Goal: Task Accomplishment & Management: Complete application form

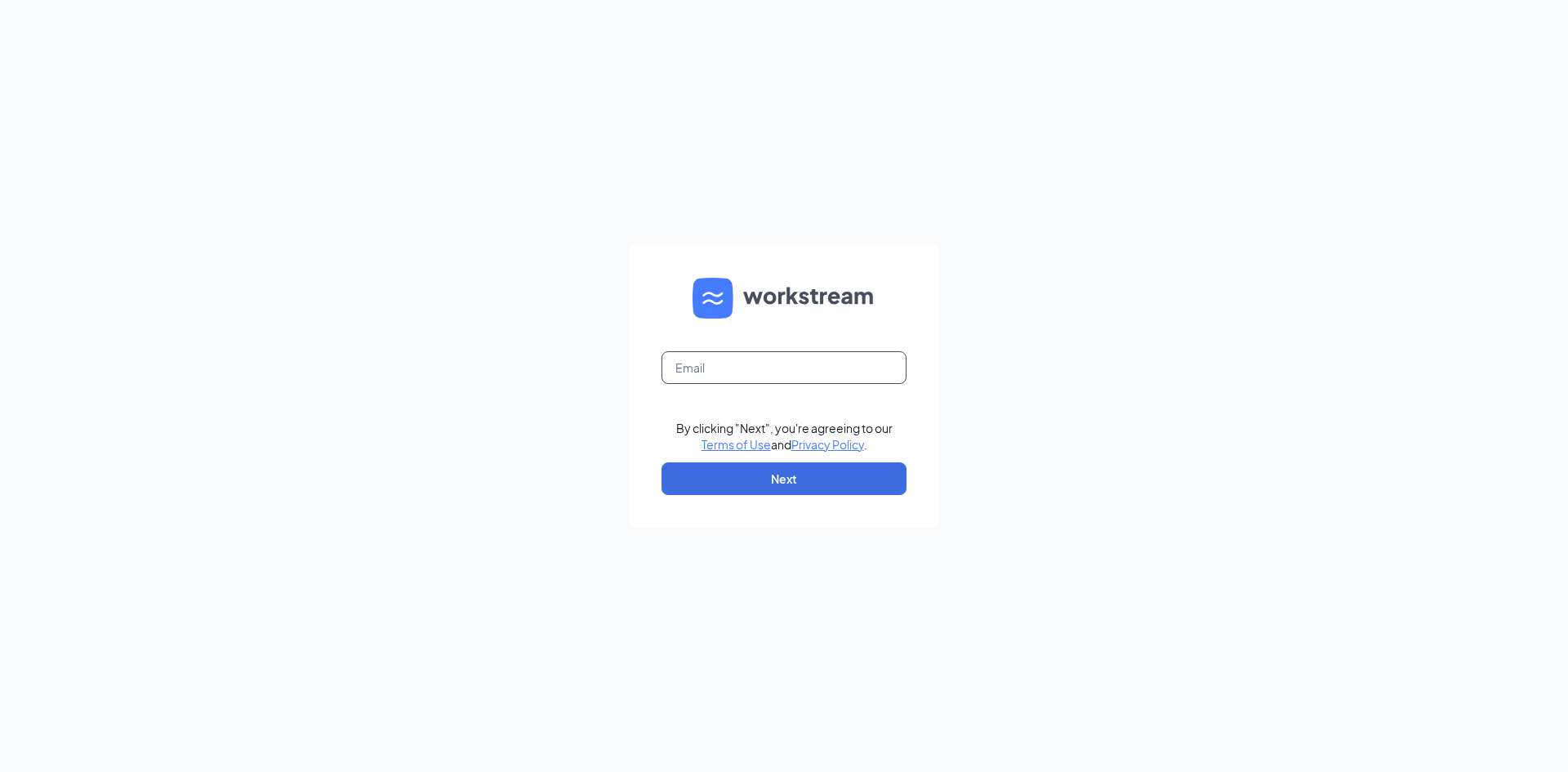
click at [724, 370] on input "text" at bounding box center [783, 367] width 245 height 32
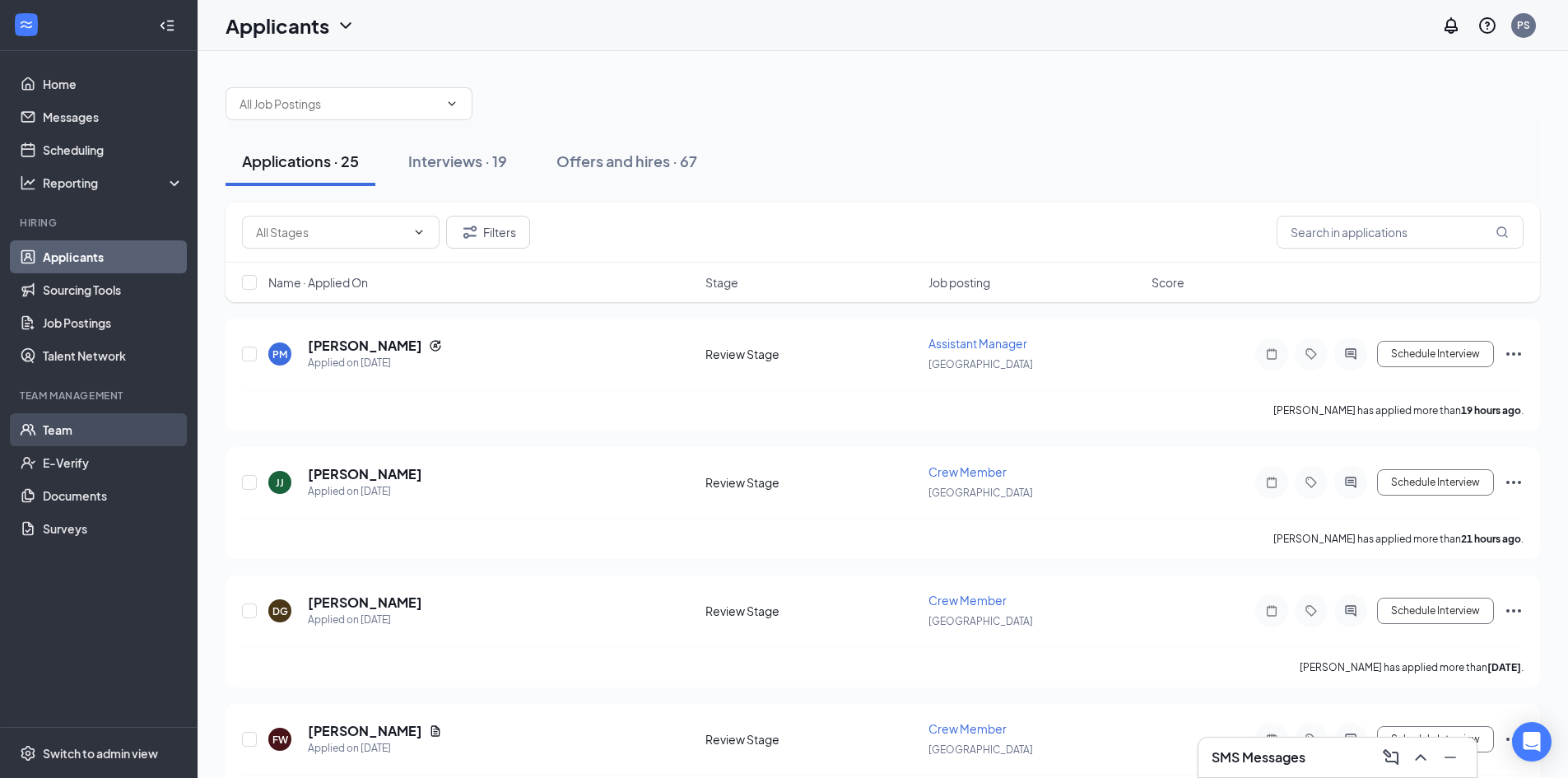
click at [59, 441] on link "Team" at bounding box center [113, 430] width 141 height 33
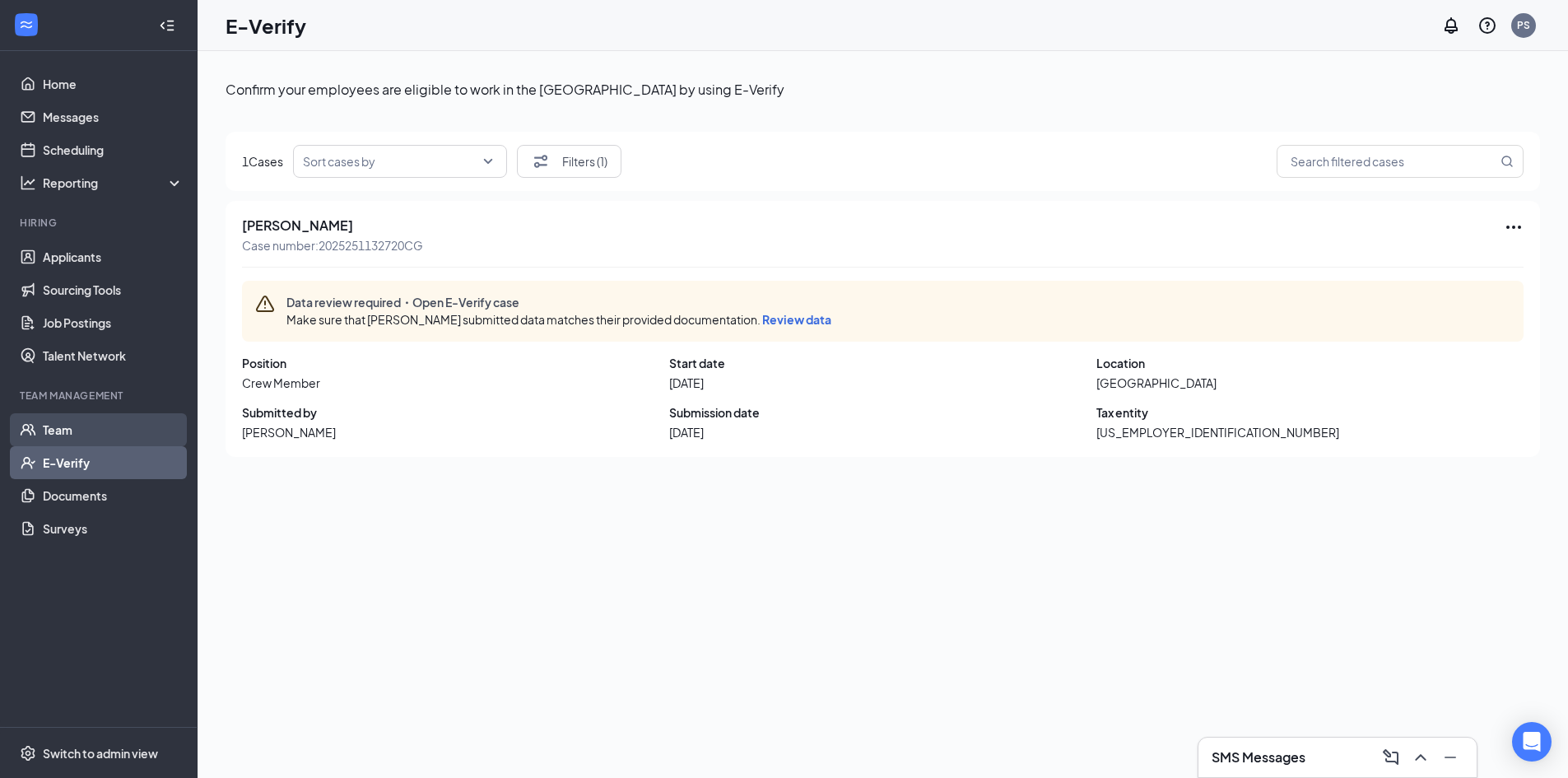
click at [59, 438] on link "Team" at bounding box center [113, 430] width 141 height 33
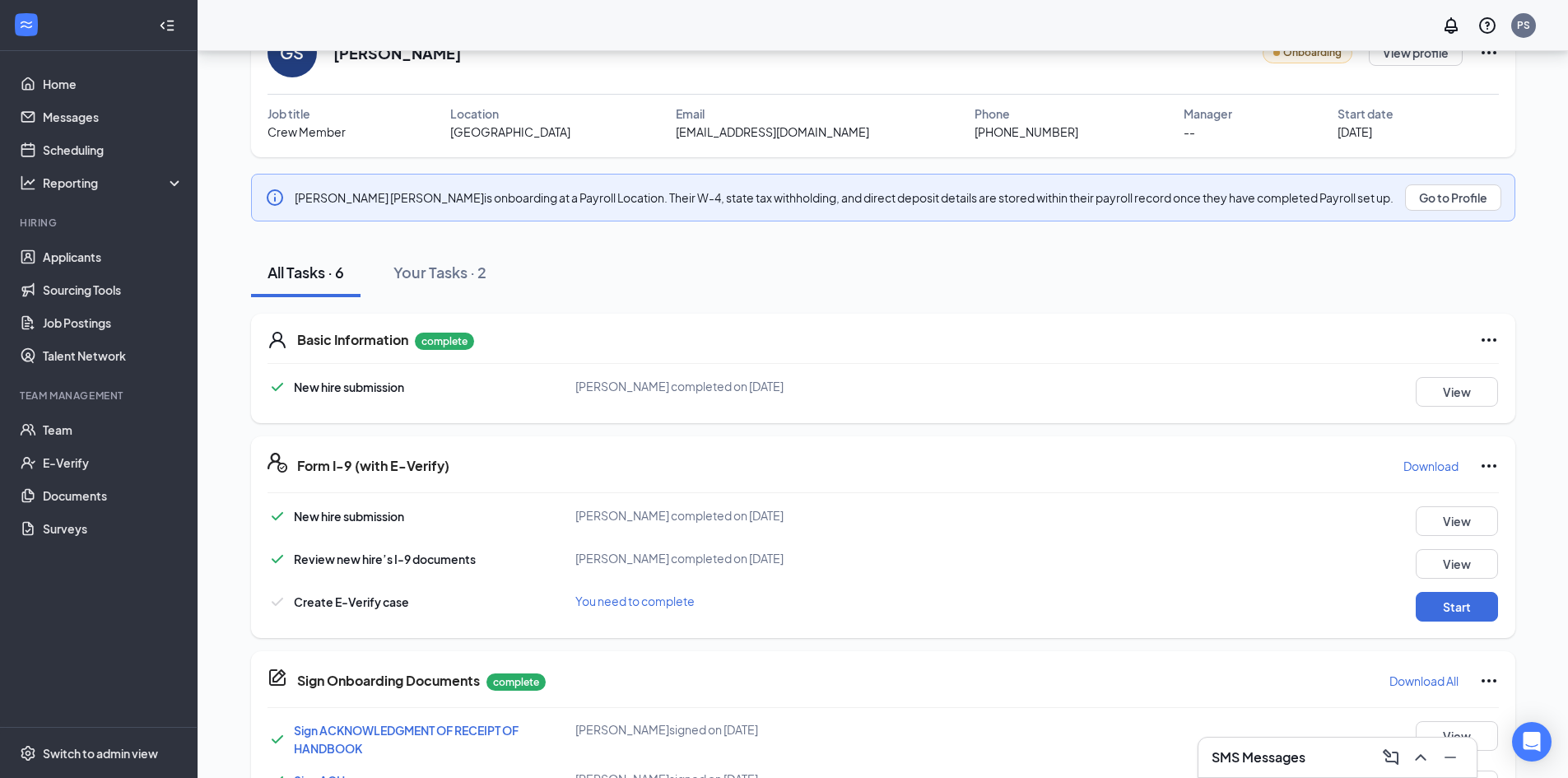
scroll to position [152, 0]
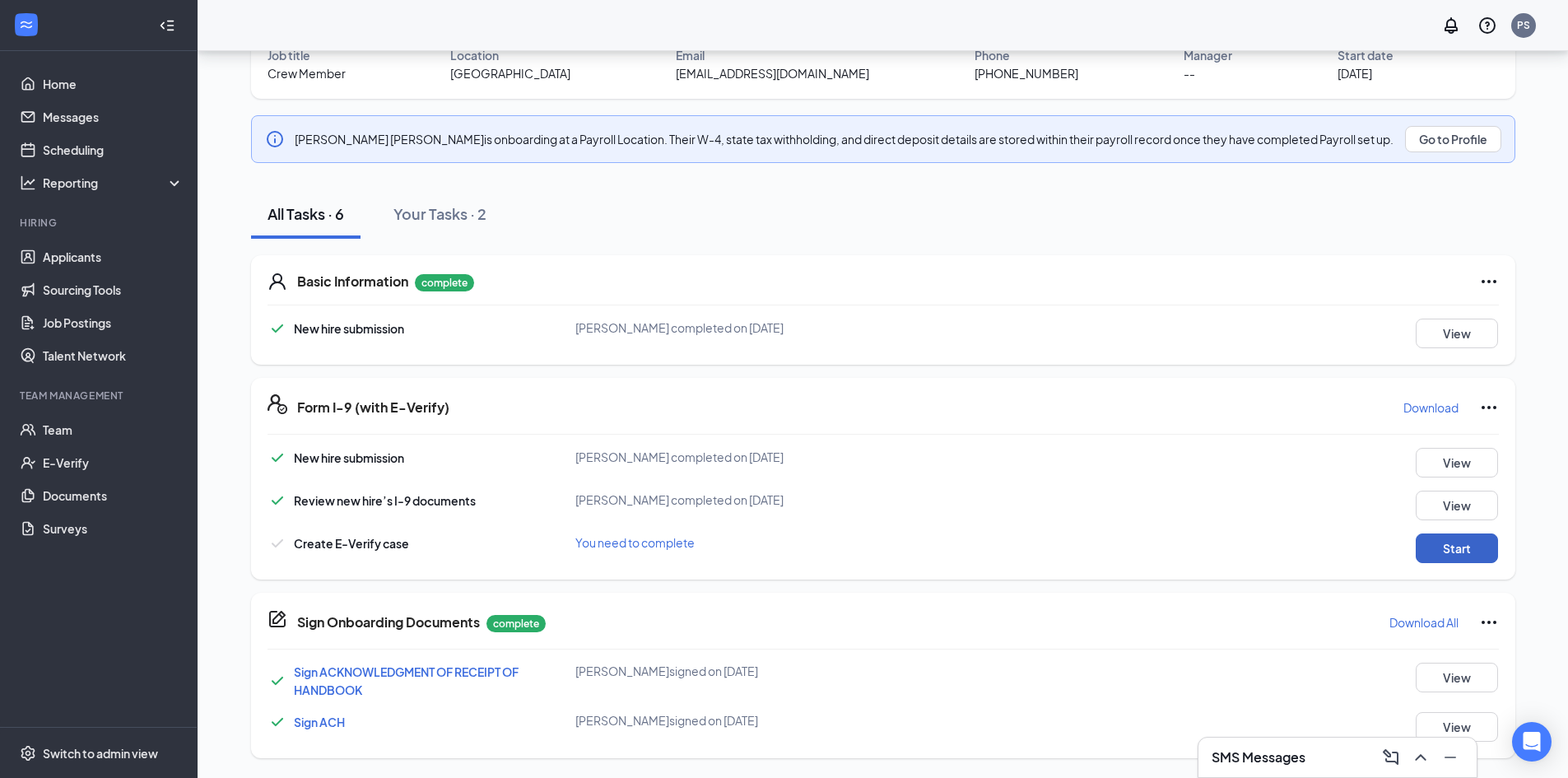
click at [1463, 551] on button "Start" at bounding box center [1457, 548] width 82 height 29
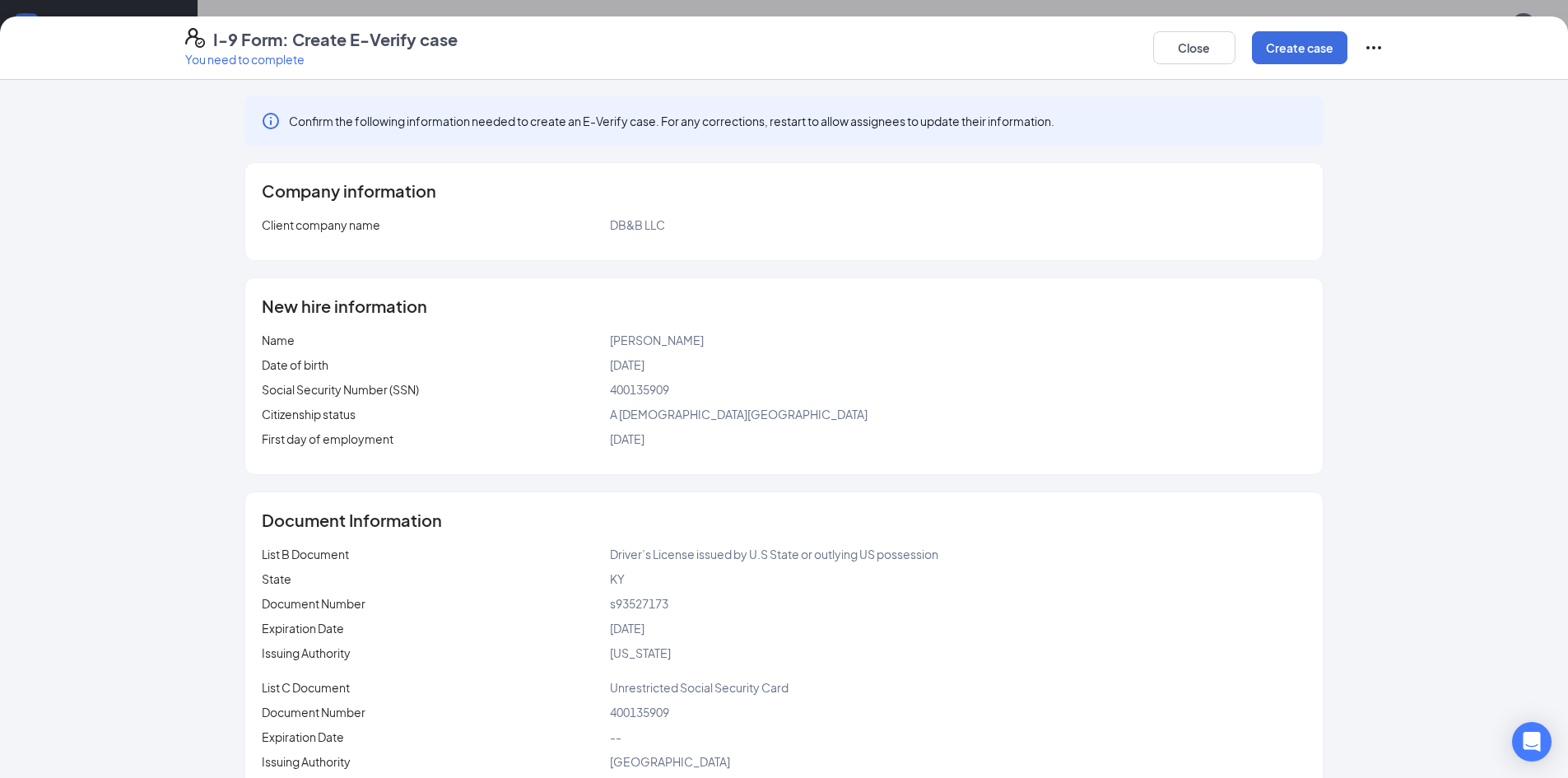
scroll to position [36, 0]
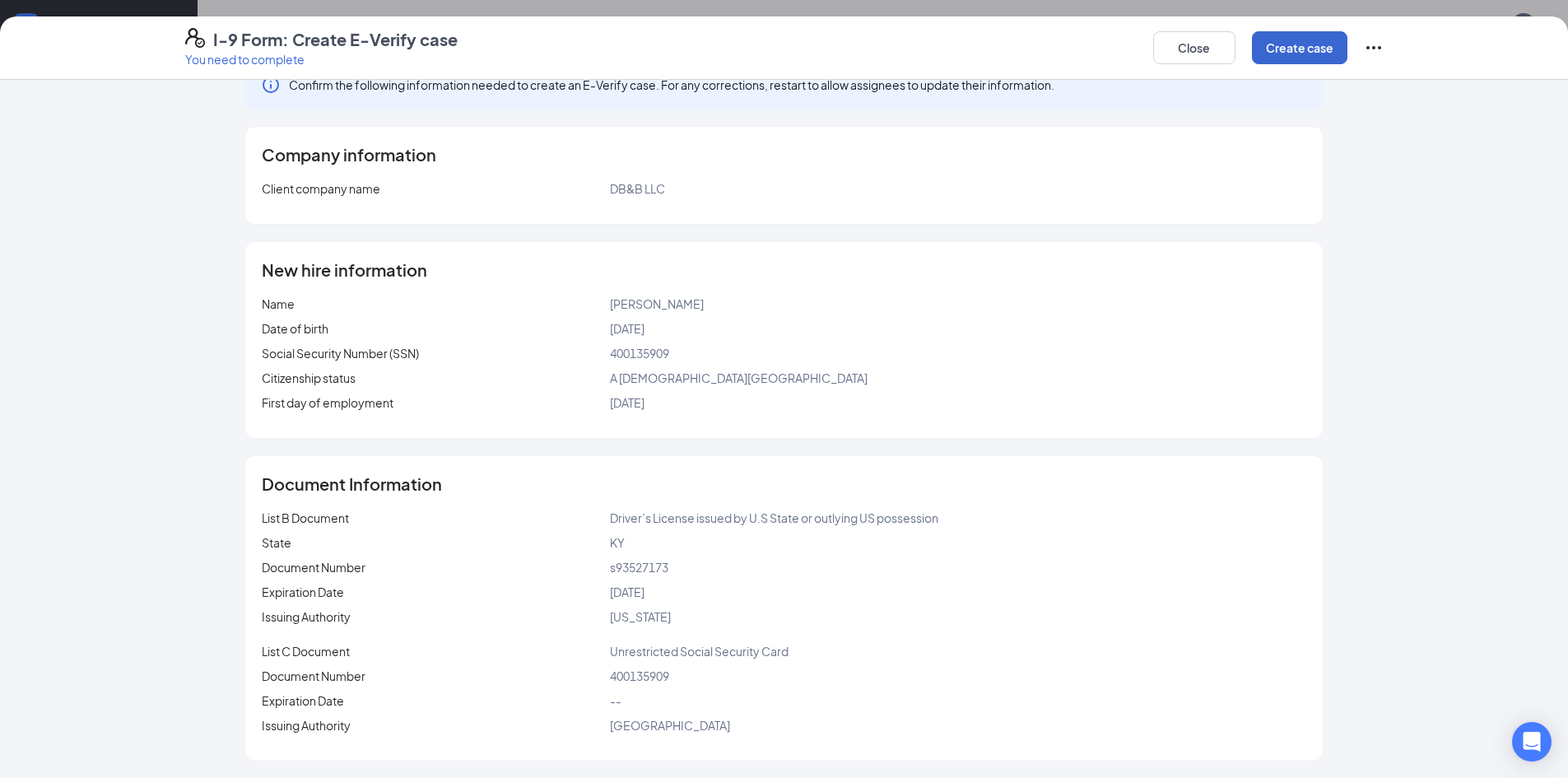
click at [1304, 58] on button "Create case" at bounding box center [1300, 47] width 95 height 33
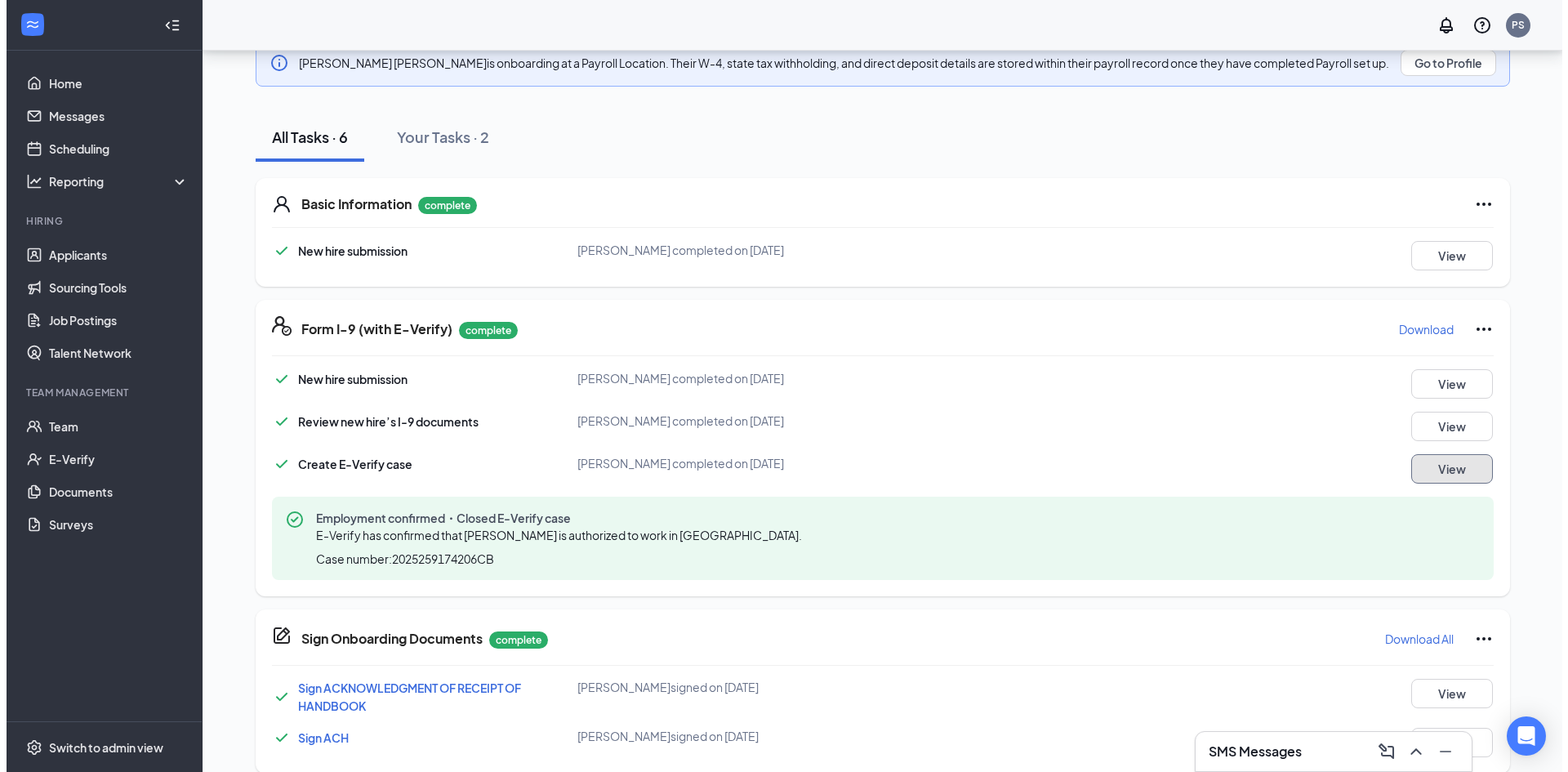
scroll to position [0, 0]
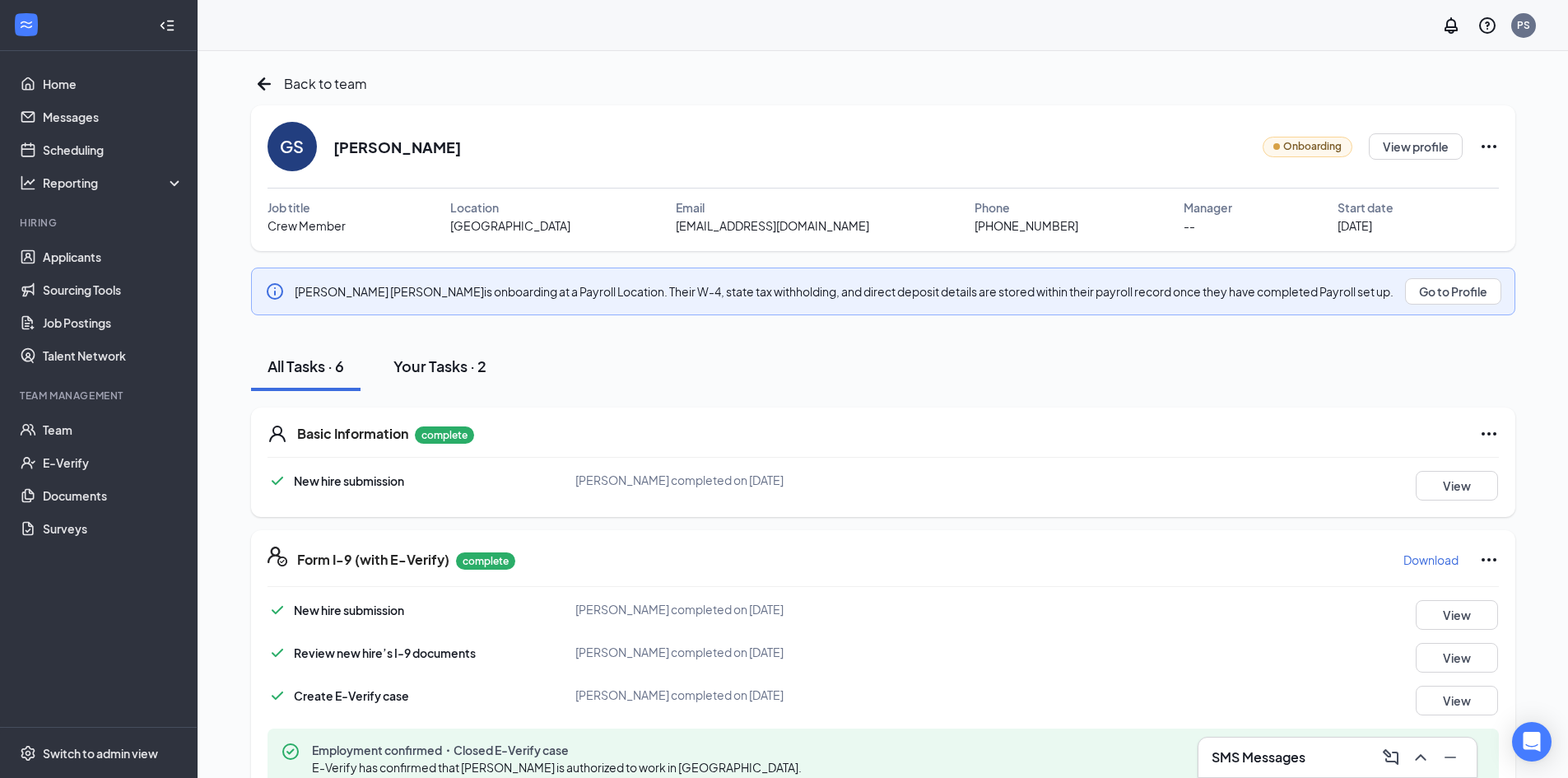
click at [441, 372] on div "Your Tasks · 2" at bounding box center [440, 366] width 93 height 21
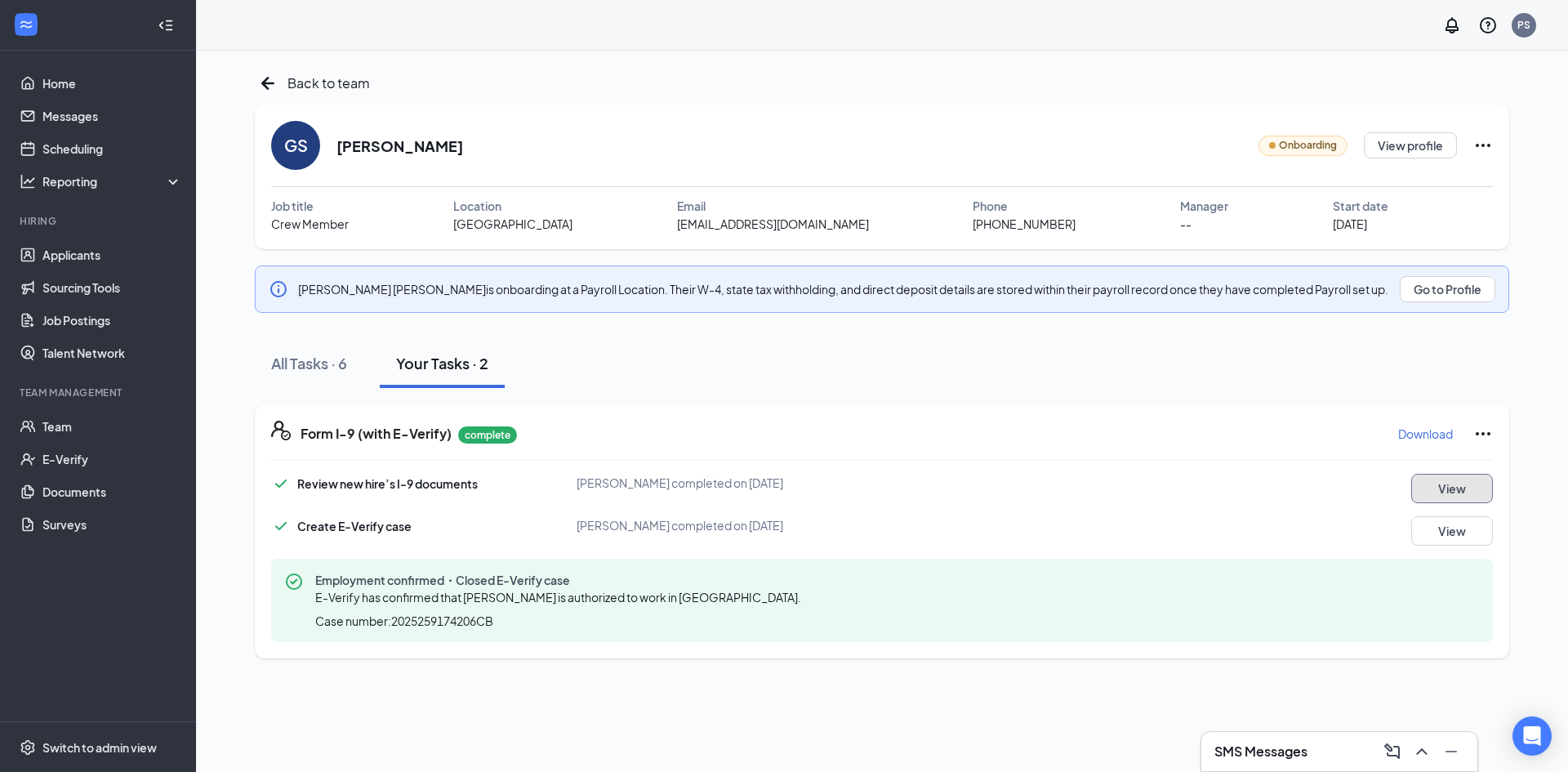
click at [1446, 494] on button "View" at bounding box center [1452, 488] width 81 height 29
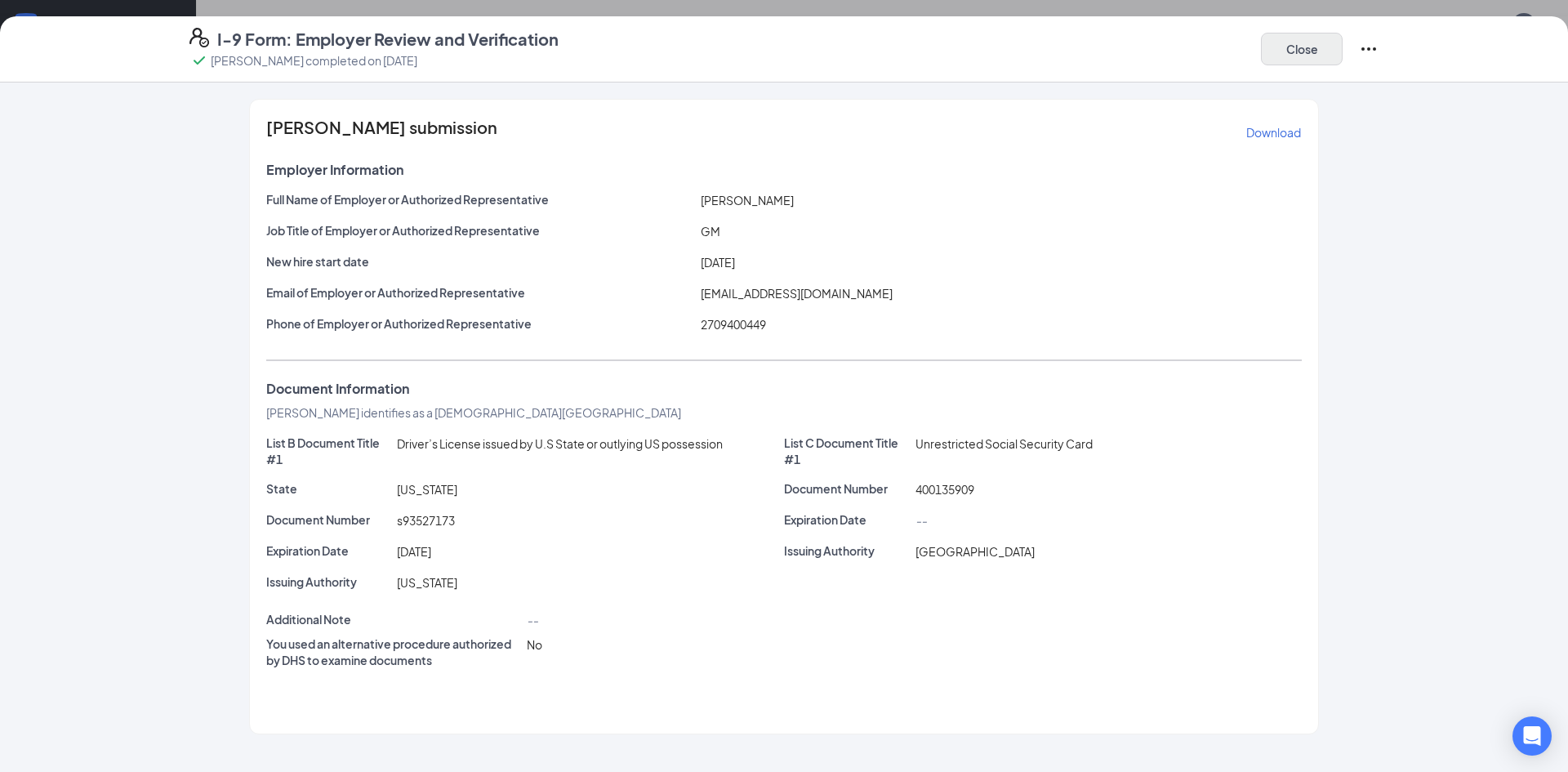
click at [1292, 52] on button "Close" at bounding box center [1301, 48] width 81 height 32
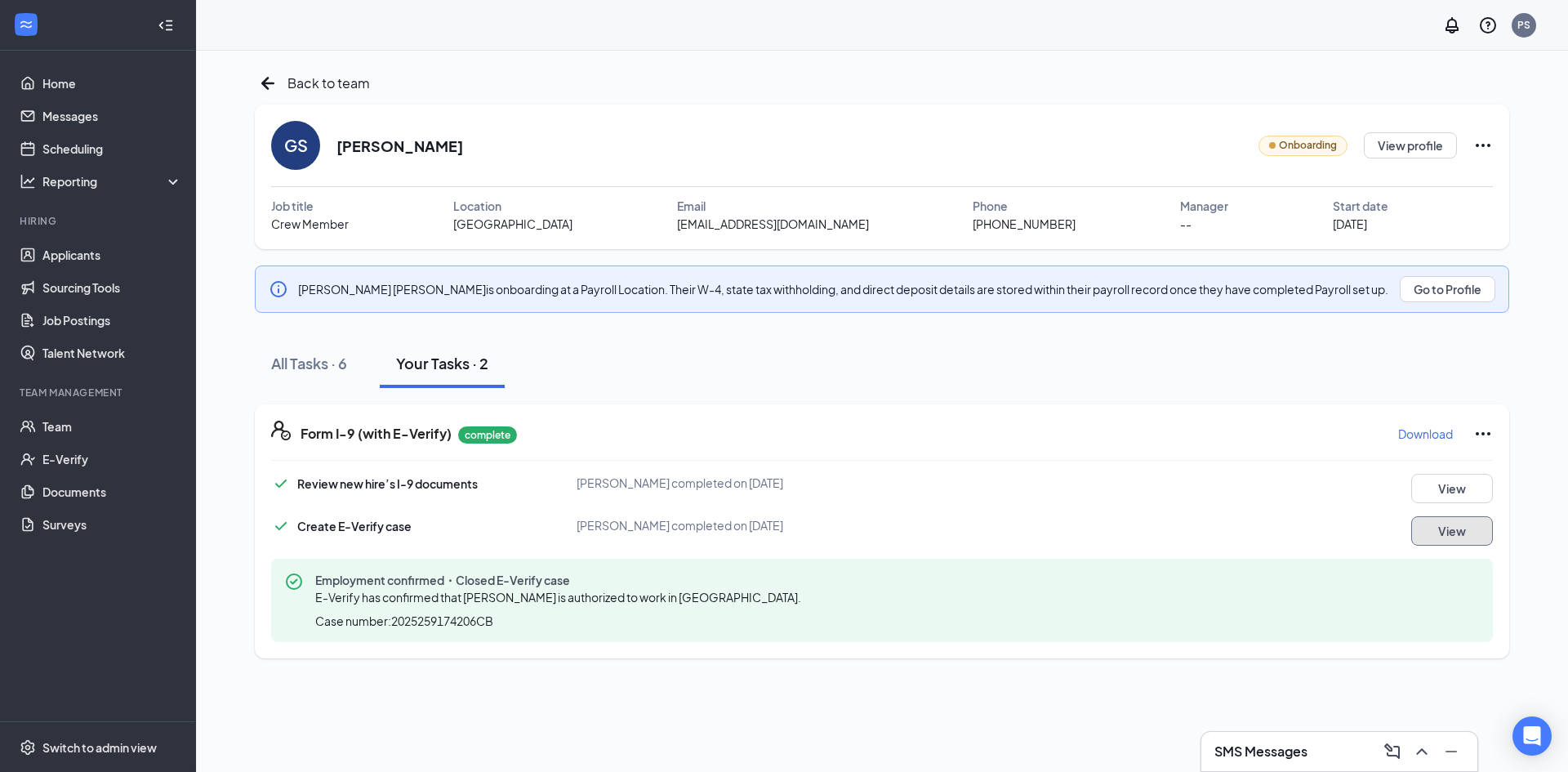
click at [1455, 534] on button "View" at bounding box center [1452, 530] width 81 height 29
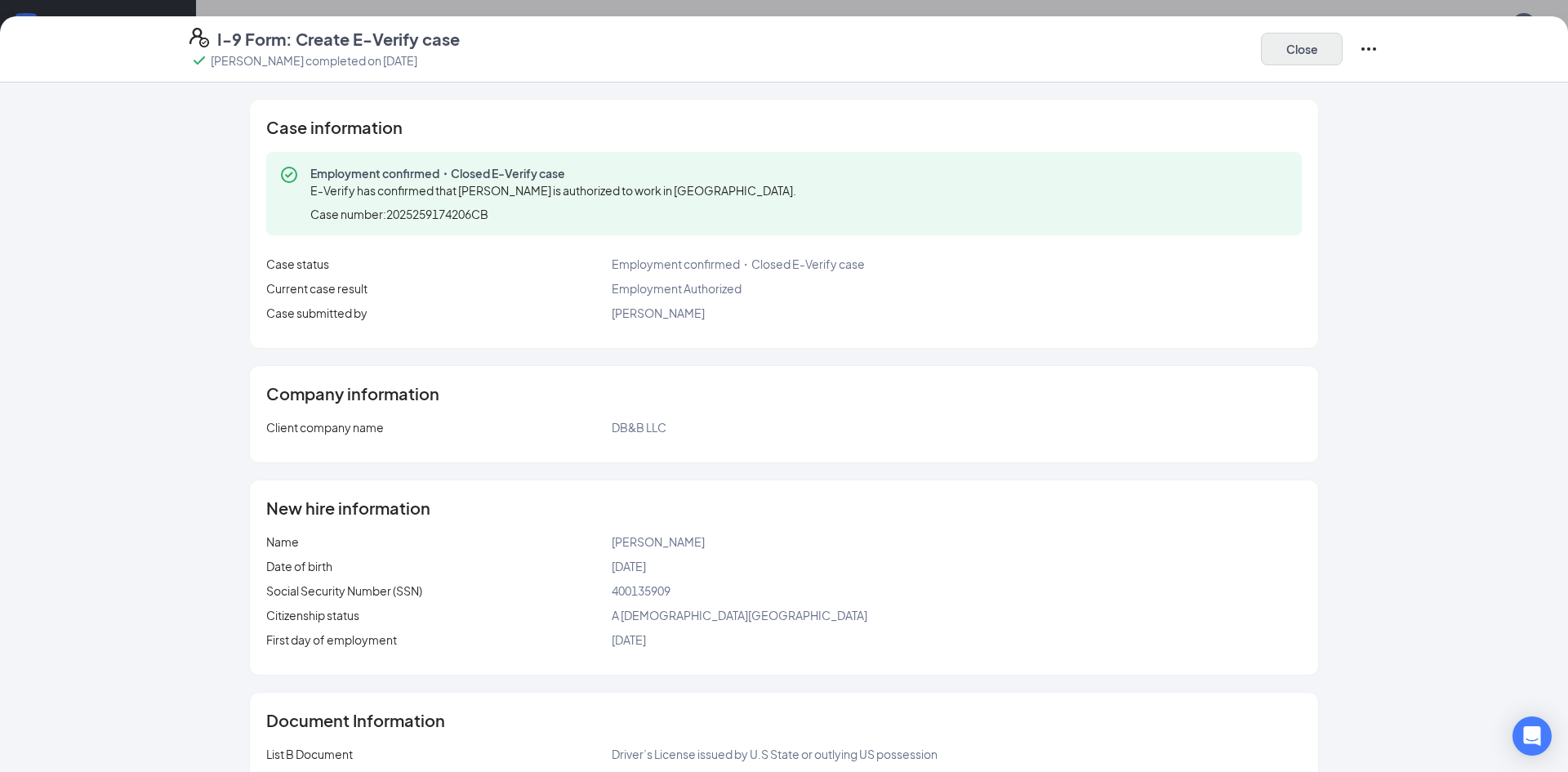
click at [1289, 40] on button "Close" at bounding box center [1301, 48] width 81 height 32
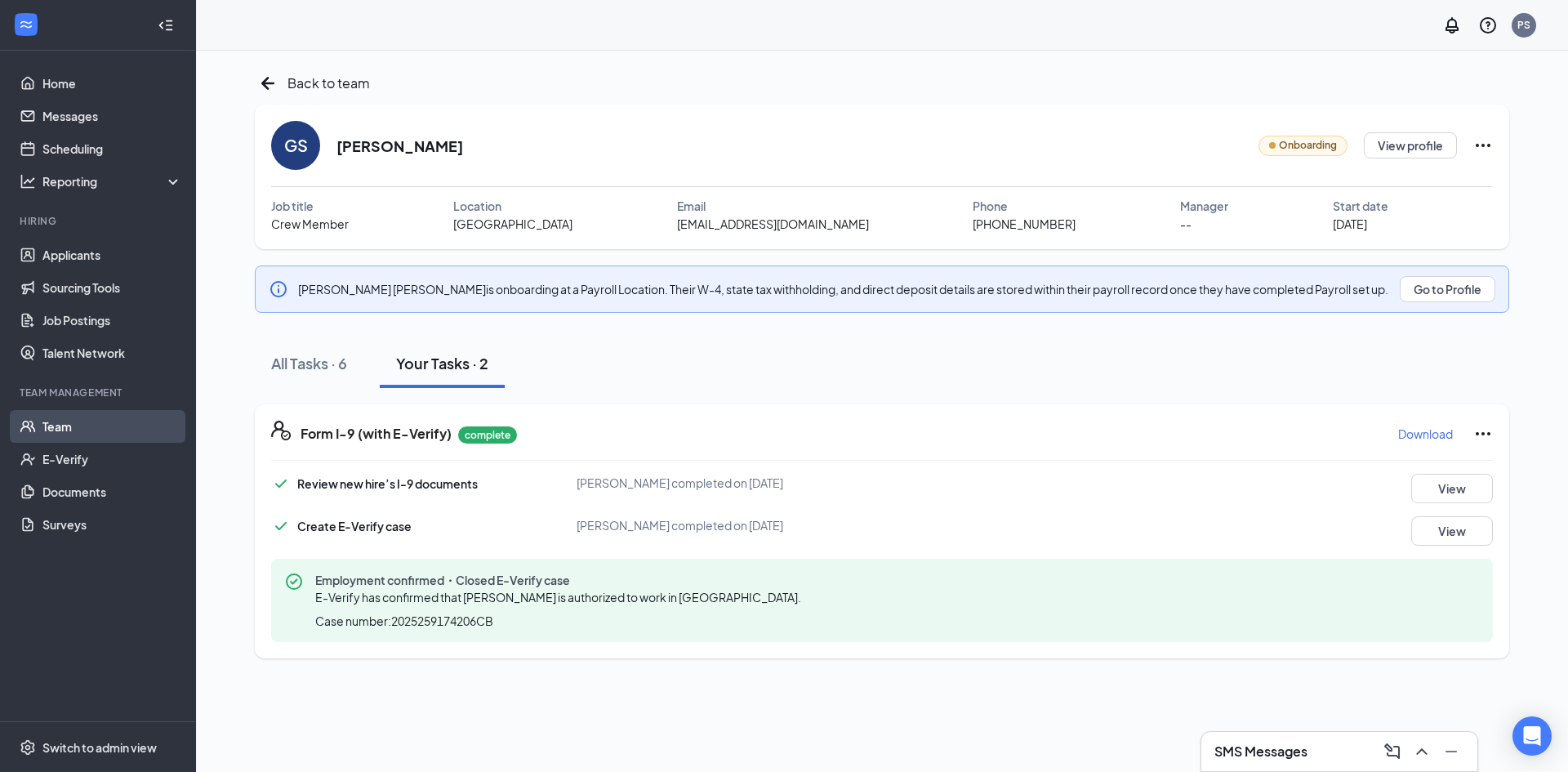
click at [73, 430] on link "Team" at bounding box center [112, 426] width 140 height 32
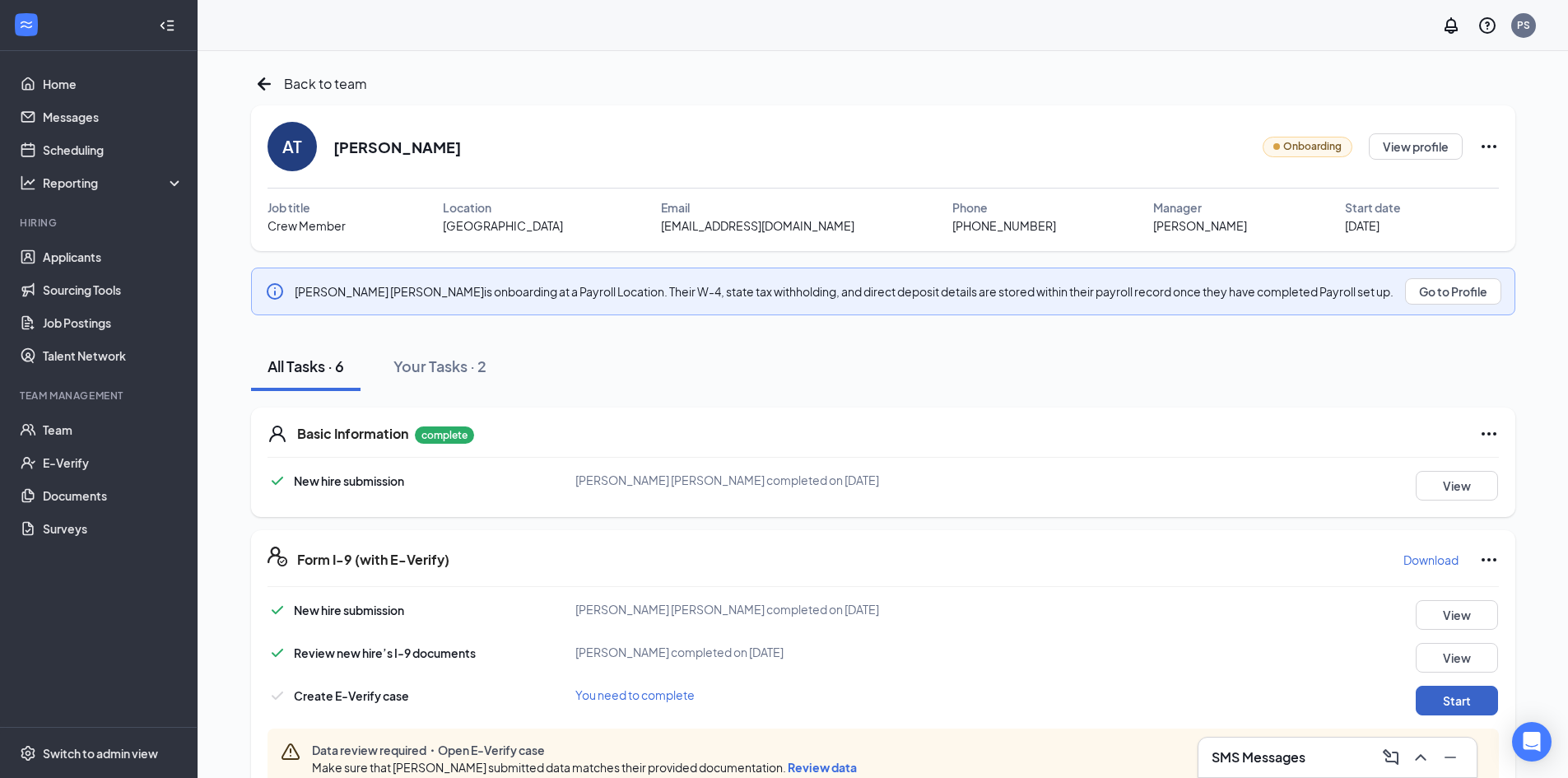
click at [1464, 698] on button "Start" at bounding box center [1457, 700] width 82 height 29
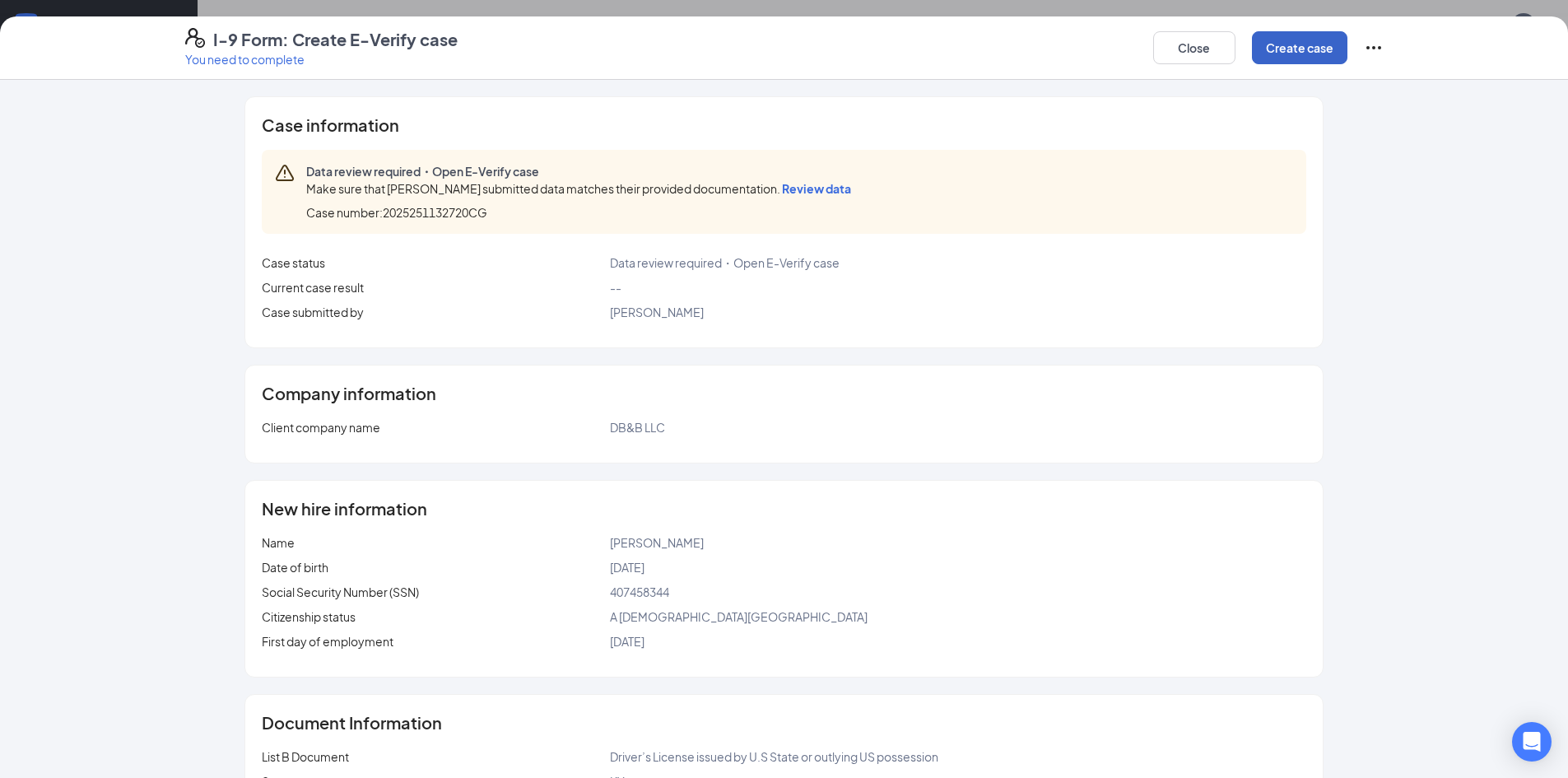
click at [1319, 49] on button "Create case" at bounding box center [1300, 47] width 95 height 33
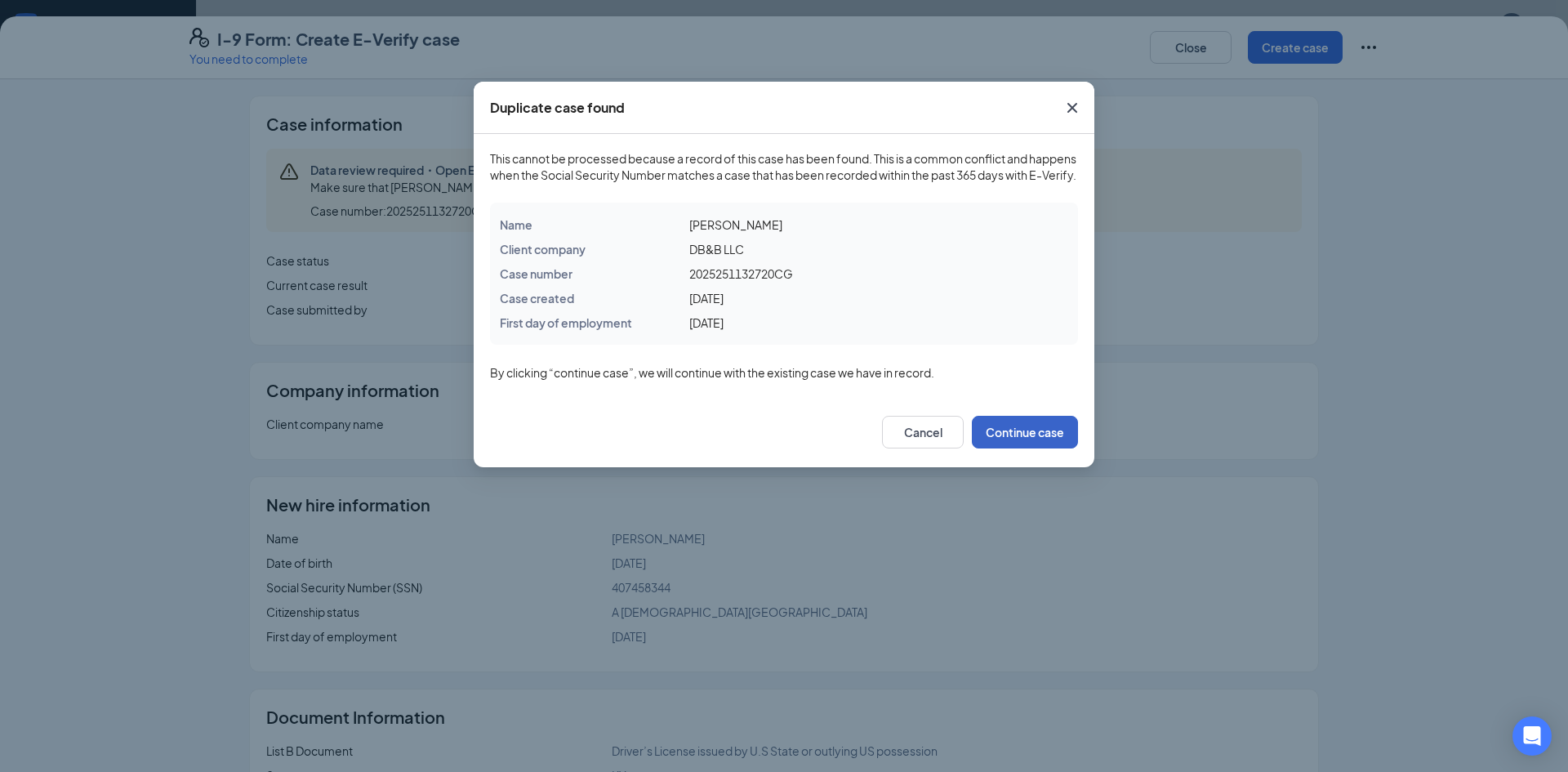
click at [1031, 449] on button "Continue case" at bounding box center [1025, 431] width 106 height 32
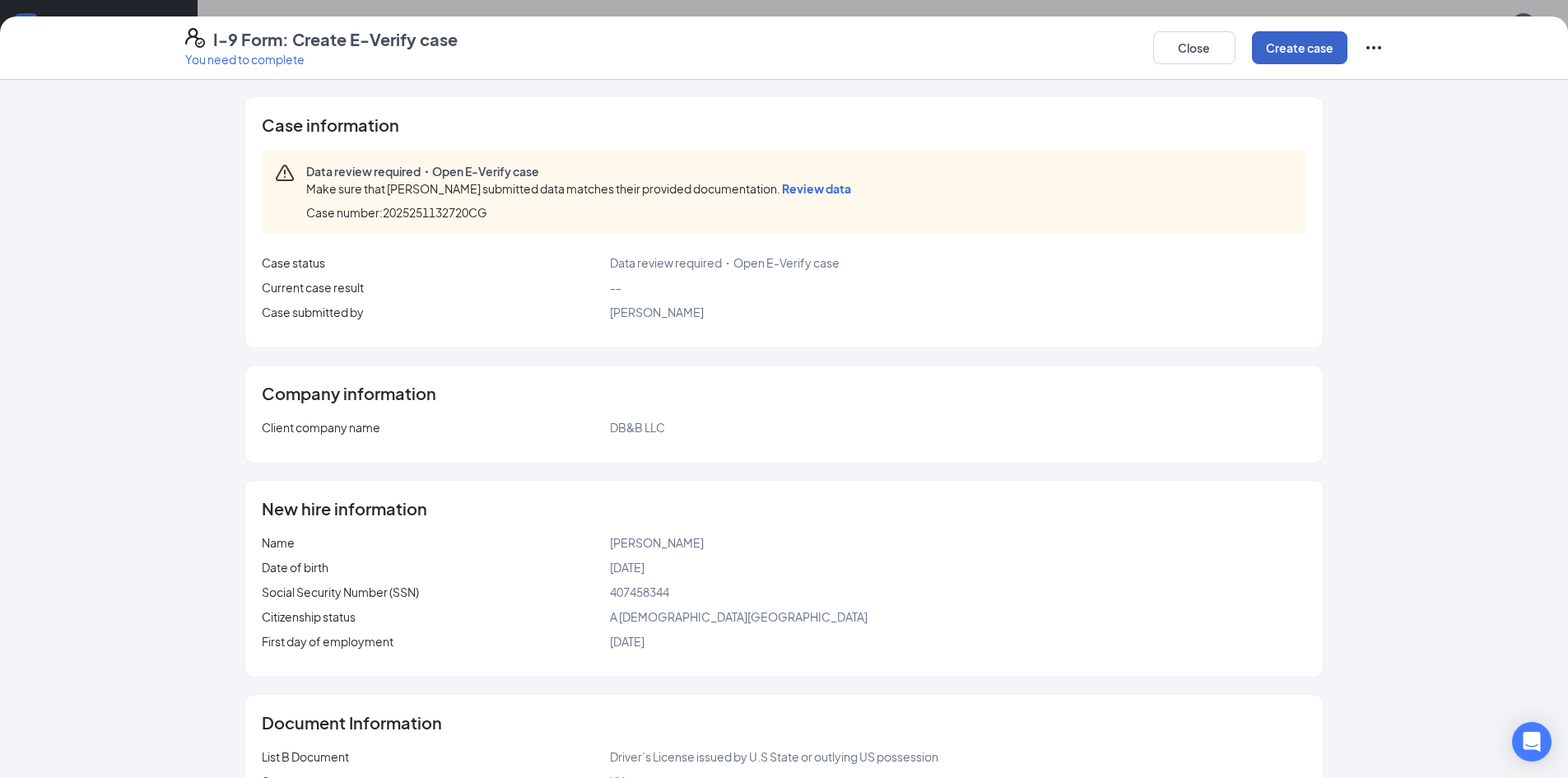
click at [1304, 48] on button "Create case" at bounding box center [1300, 47] width 95 height 33
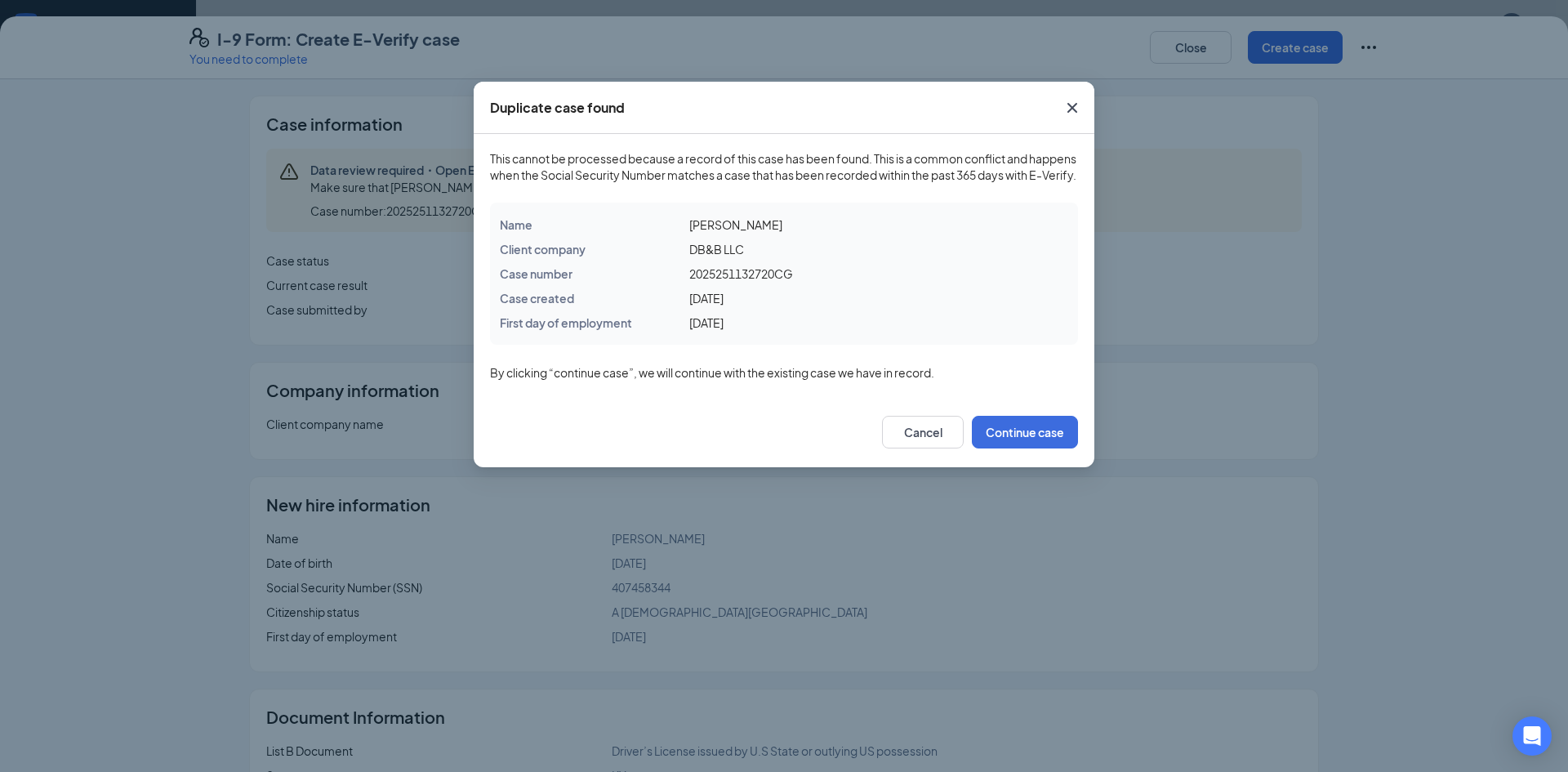
click at [1070, 110] on icon "Cross" at bounding box center [1072, 108] width 10 height 10
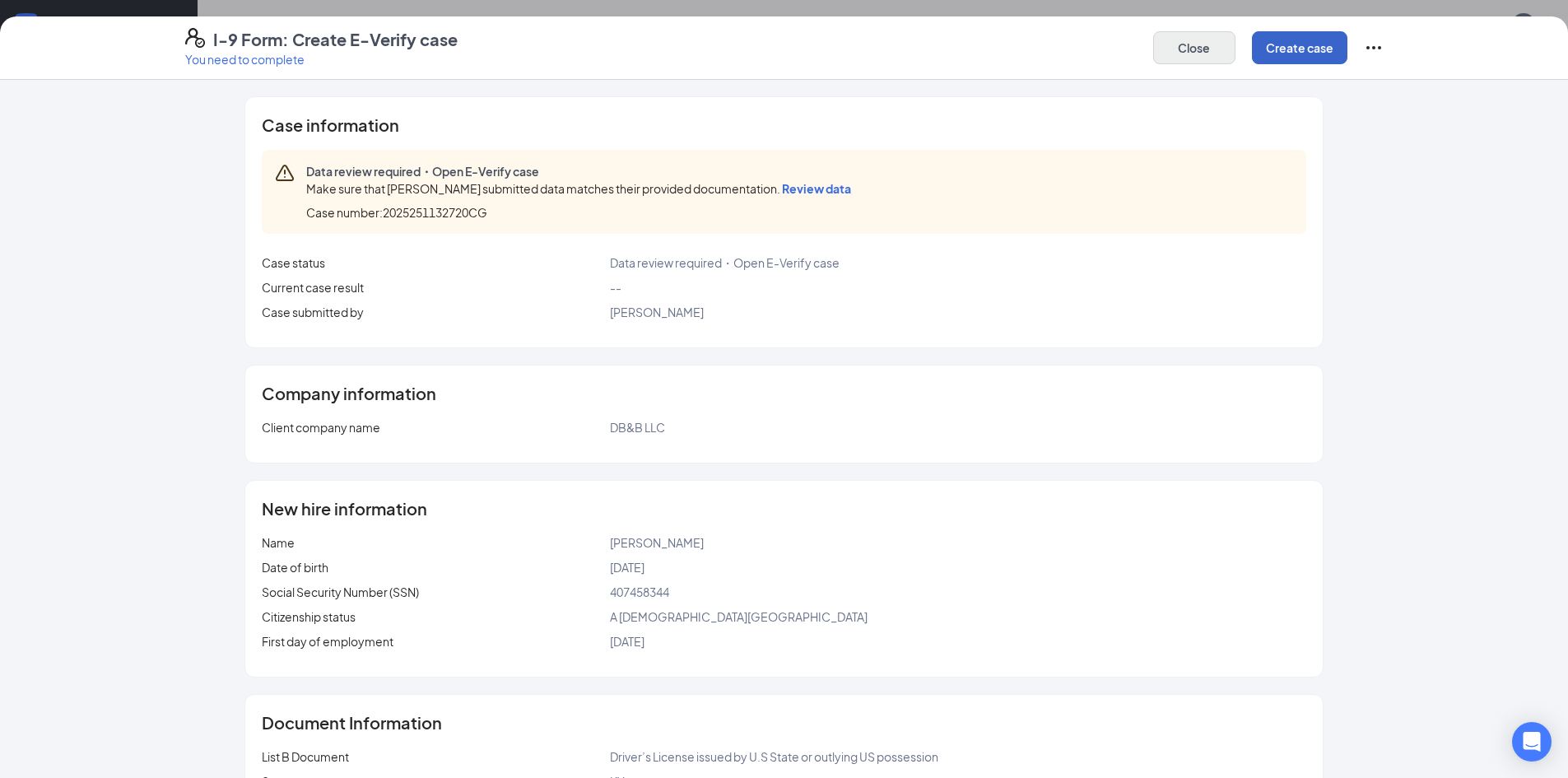
click at [1169, 62] on button "Close" at bounding box center [1195, 47] width 82 height 33
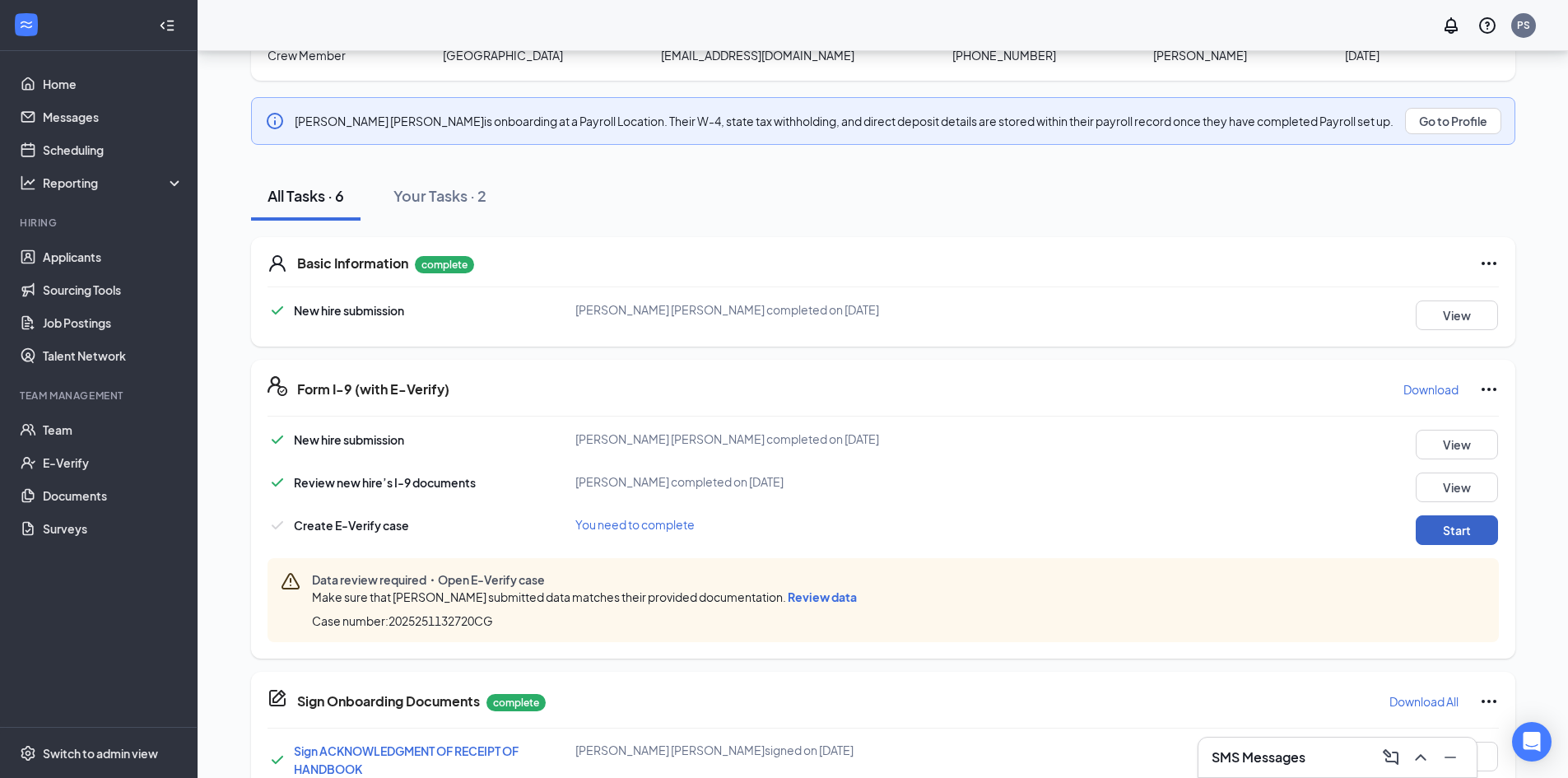
scroll to position [202, 0]
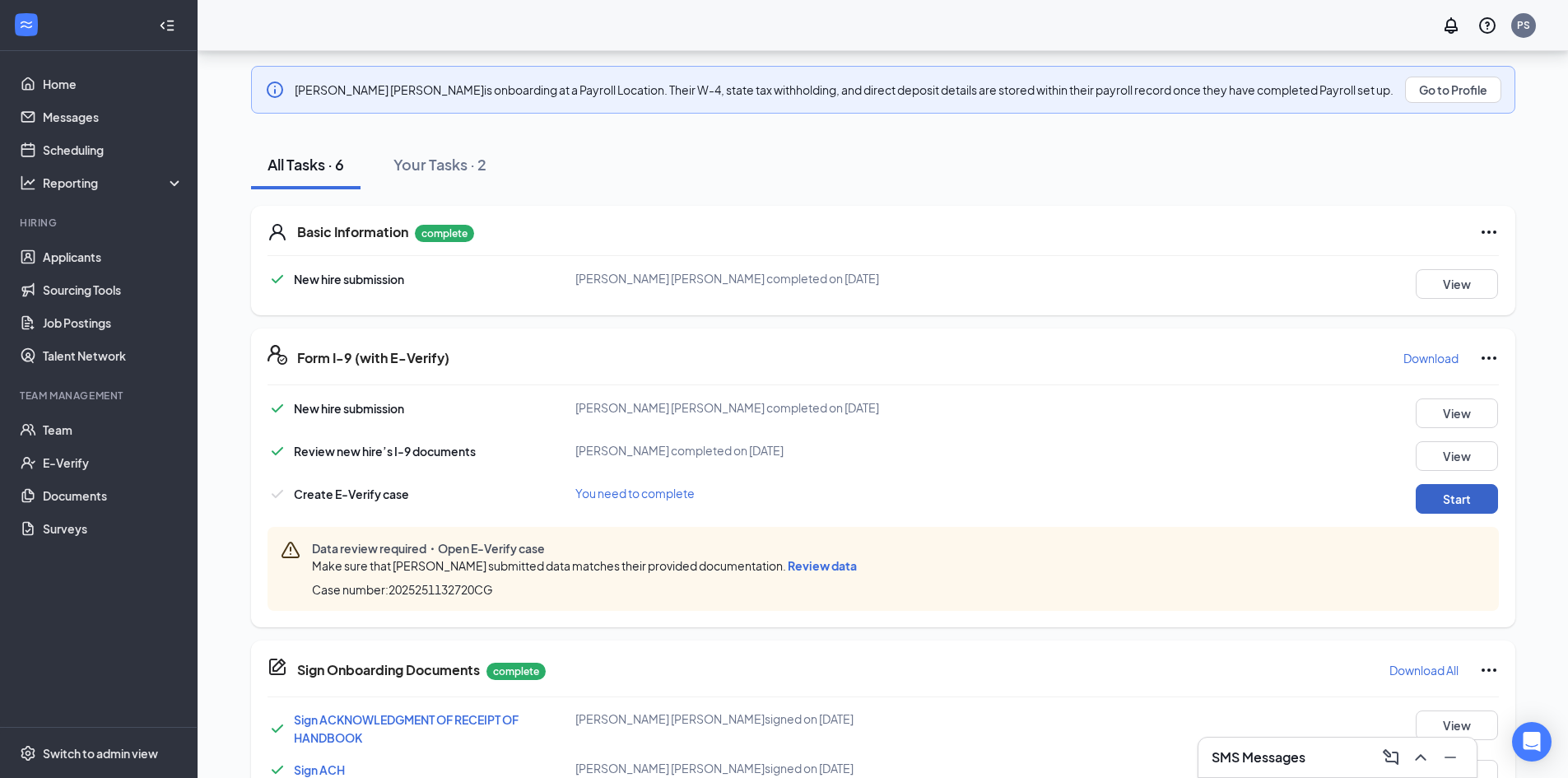
click at [1461, 502] on button "Start" at bounding box center [1457, 498] width 82 height 29
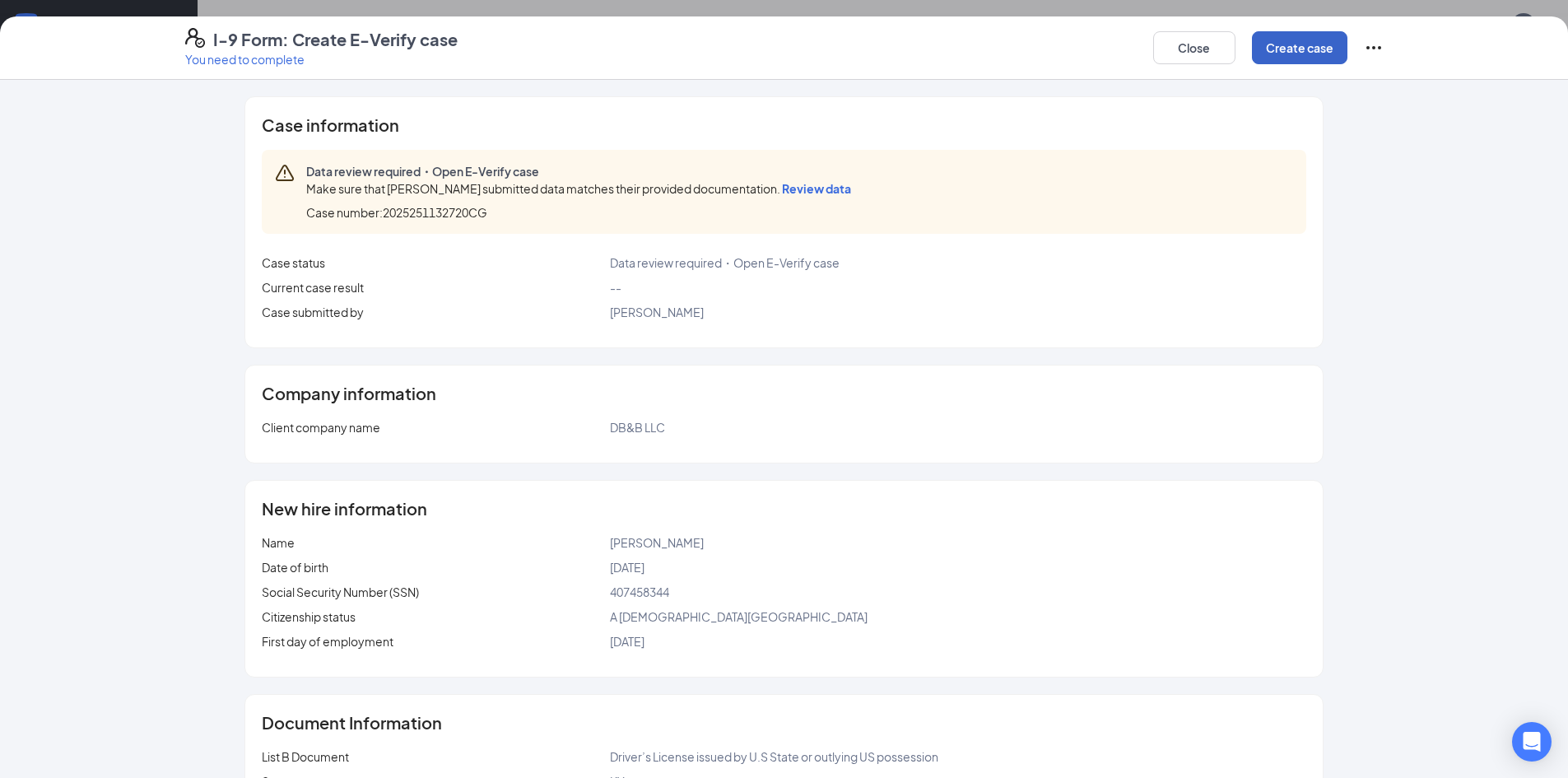
click at [1301, 54] on button "Create case" at bounding box center [1300, 47] width 95 height 33
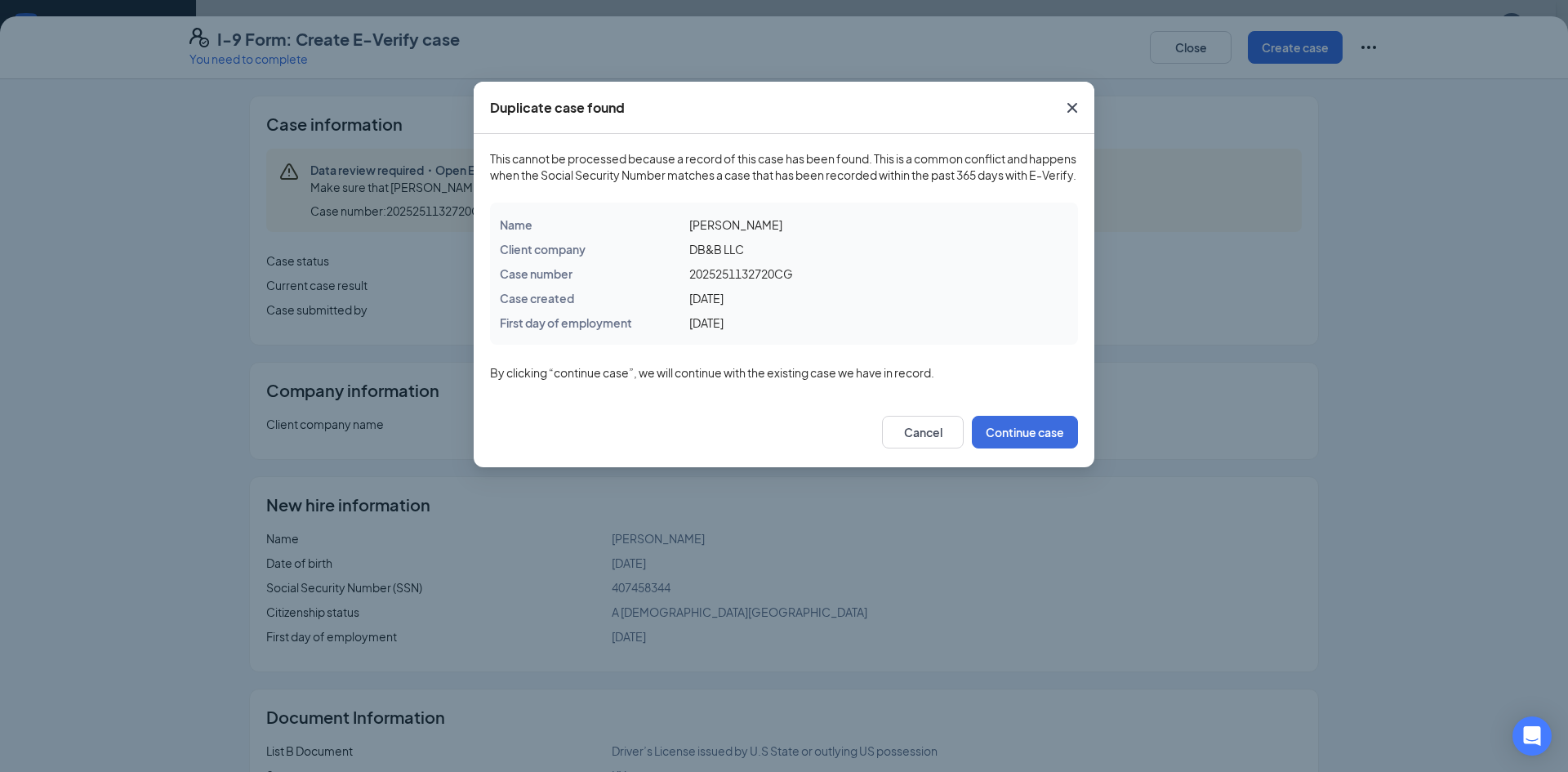
click at [1079, 106] on icon "Cross" at bounding box center [1072, 108] width 20 height 20
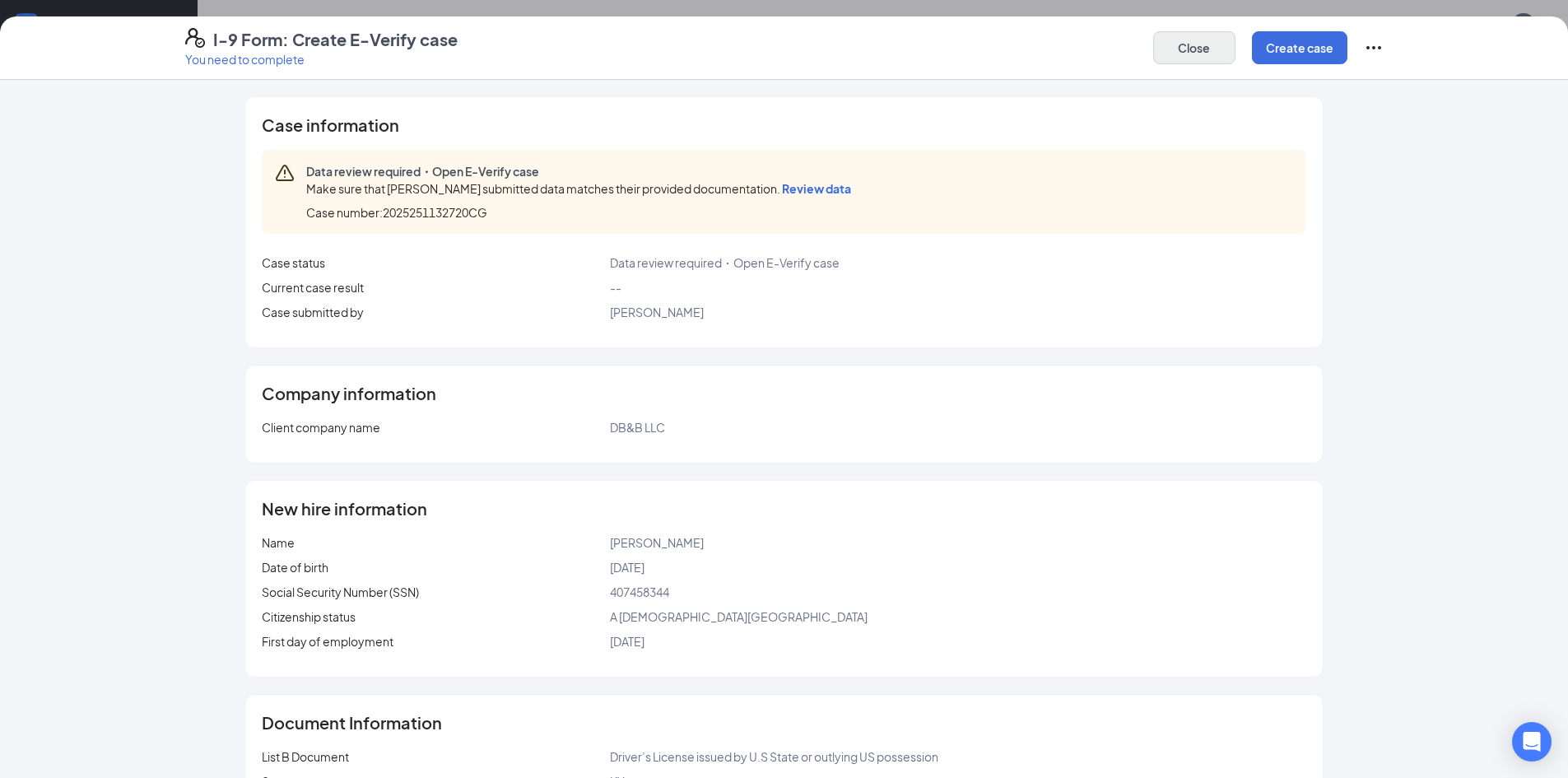
click at [1201, 46] on button "Close" at bounding box center [1195, 47] width 82 height 33
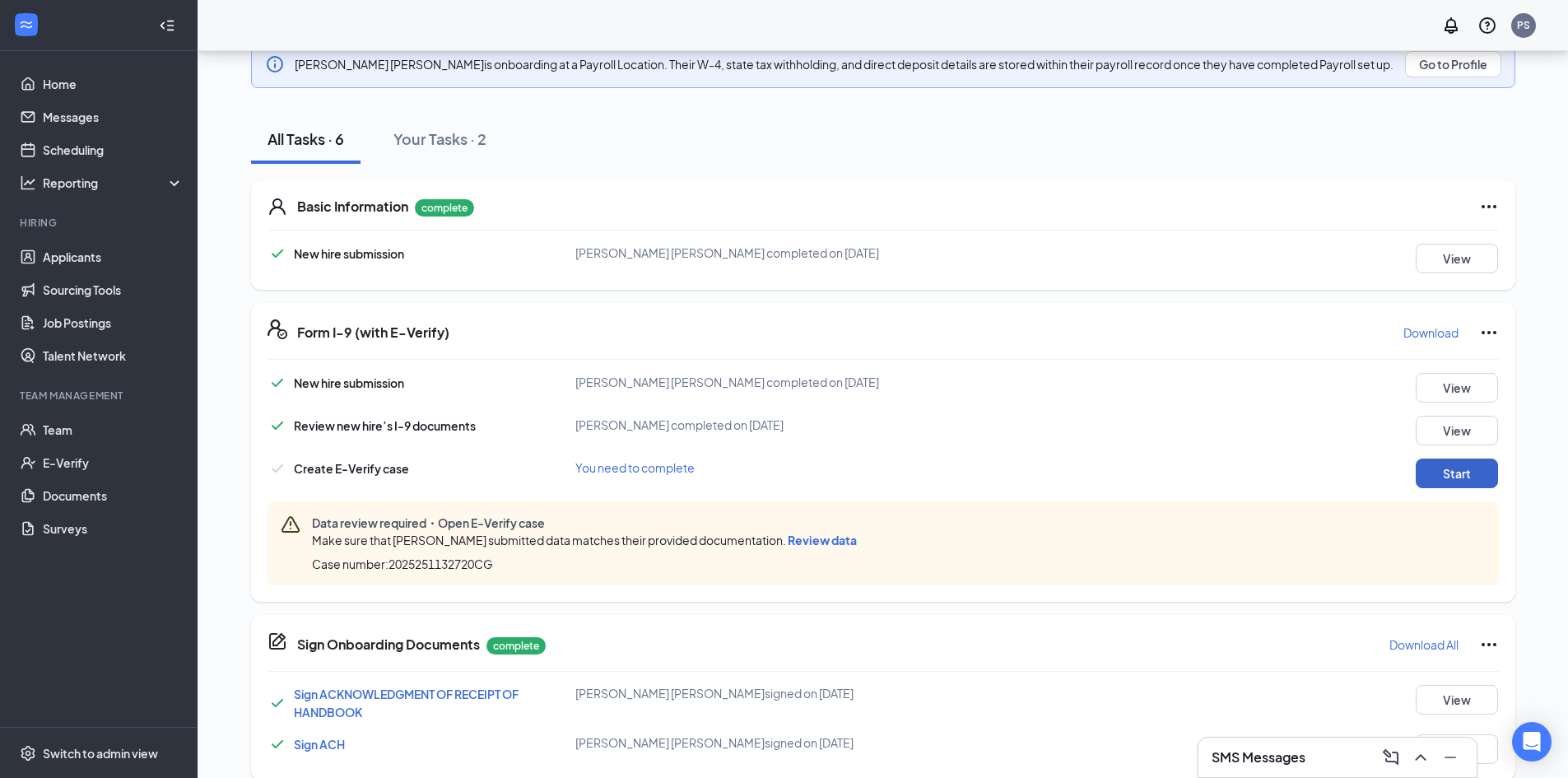
scroll to position [250, 0]
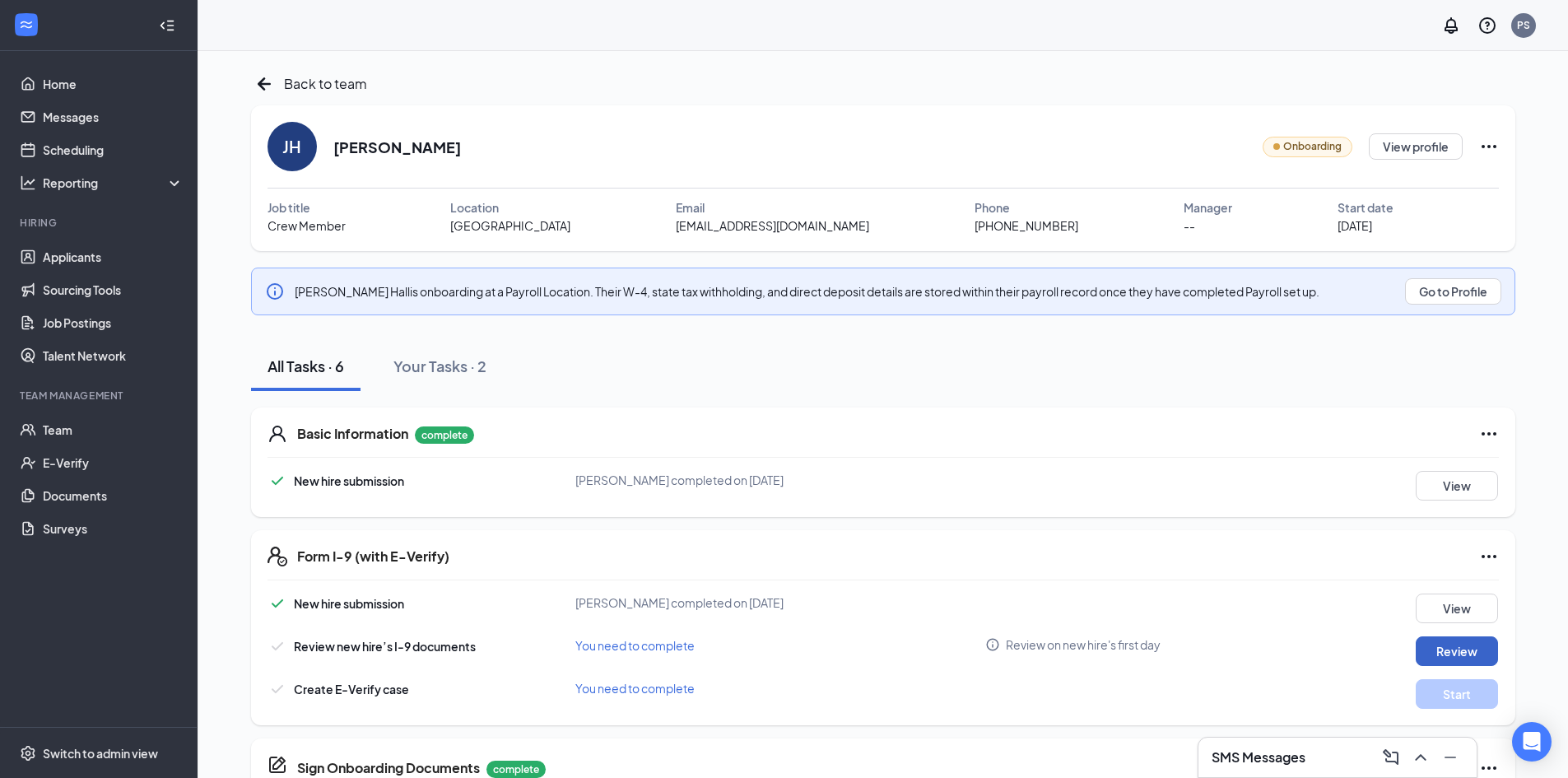
click at [1449, 654] on button "Review" at bounding box center [1457, 651] width 82 height 29
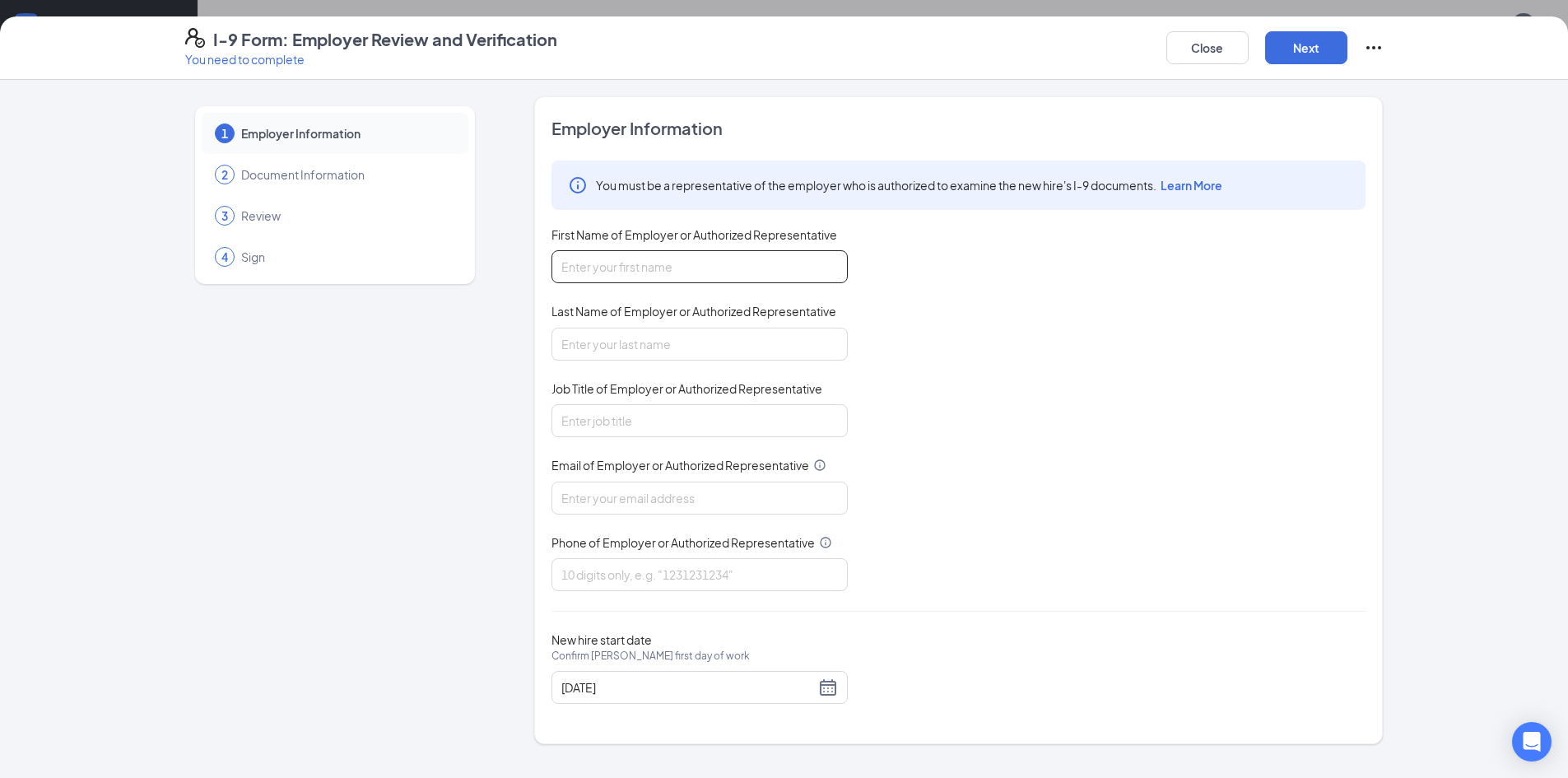
click at [581, 272] on input "First Name of Employer or Authorized Representative" at bounding box center [700, 266] width 296 height 33
type input "Patricia"
click at [581, 351] on input "Last Name of Employer or Authorized Representative" at bounding box center [700, 343] width 296 height 33
type input "Sanders"
click at [588, 420] on input "Job Title of Employer or Authorized Representative" at bounding box center [700, 420] width 296 height 33
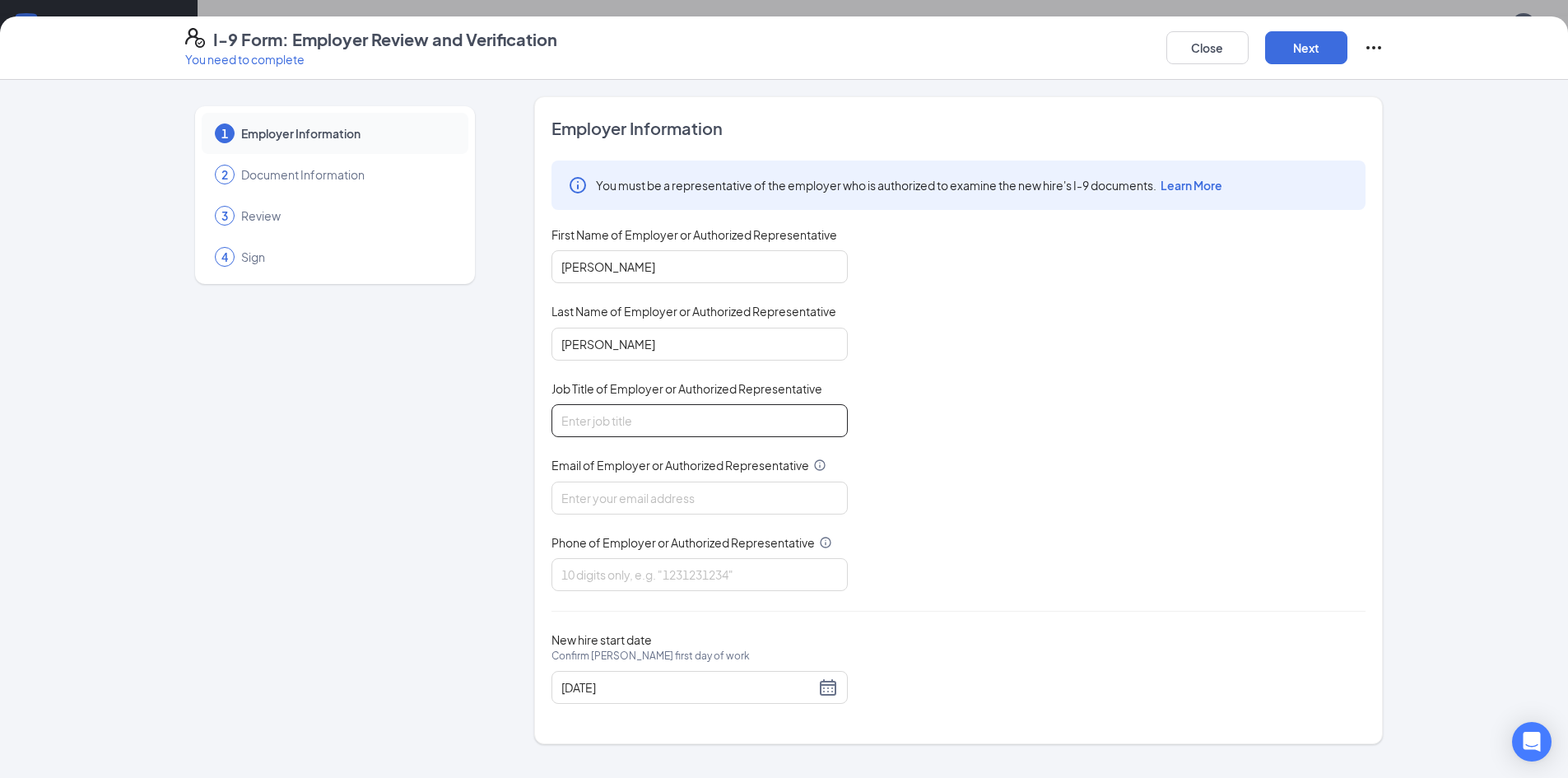
type input "GM"
click at [594, 496] on input "Email of Employer or Authorized Representative" at bounding box center [700, 497] width 296 height 33
type input "sanderspatricia27@gmail.com"
click at [583, 575] on input "Phone of Employer or Authorized Representative" at bounding box center [700, 574] width 296 height 33
type input "2709400449"
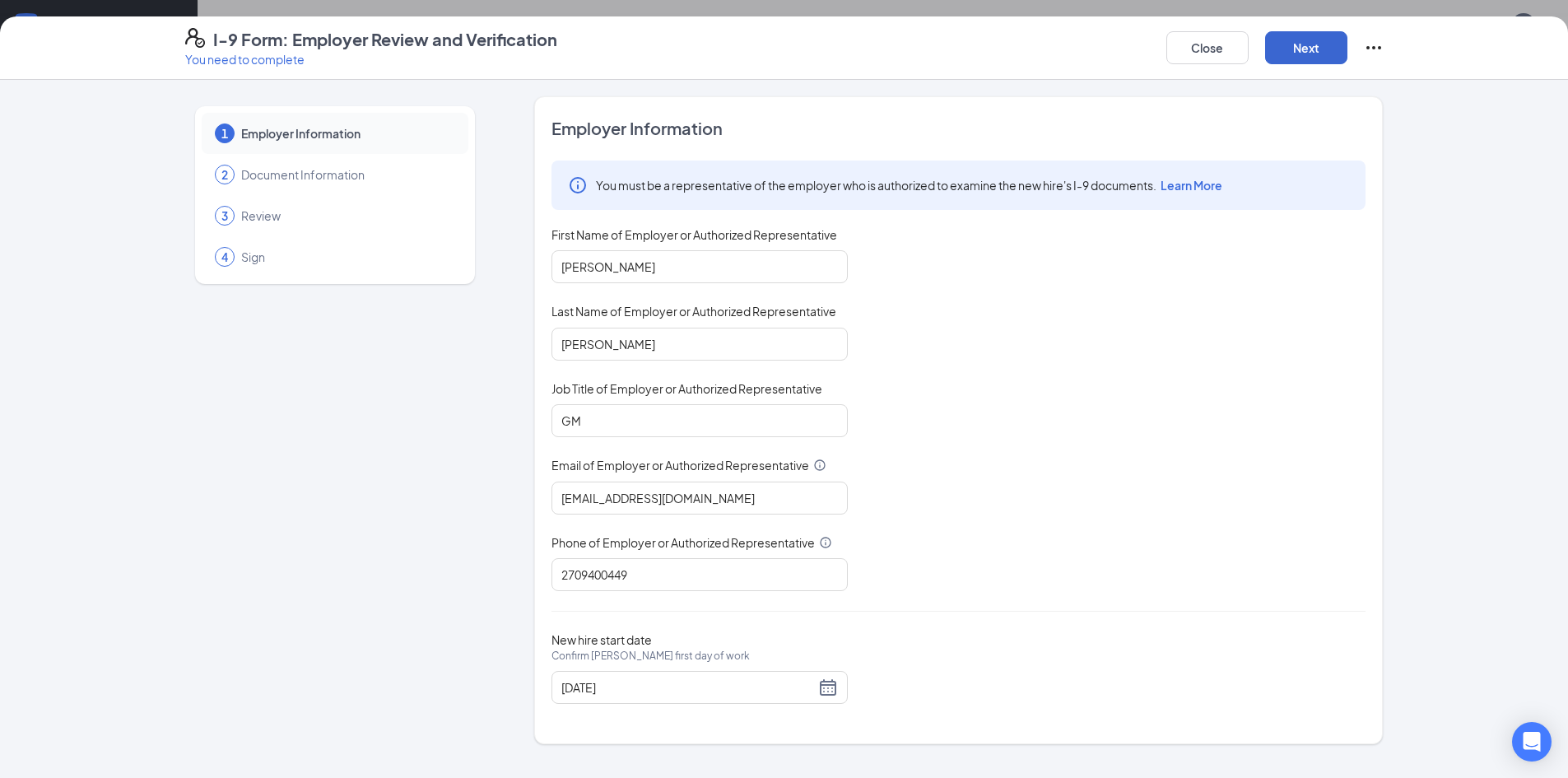
click at [1308, 44] on button "Next" at bounding box center [1306, 47] width 82 height 33
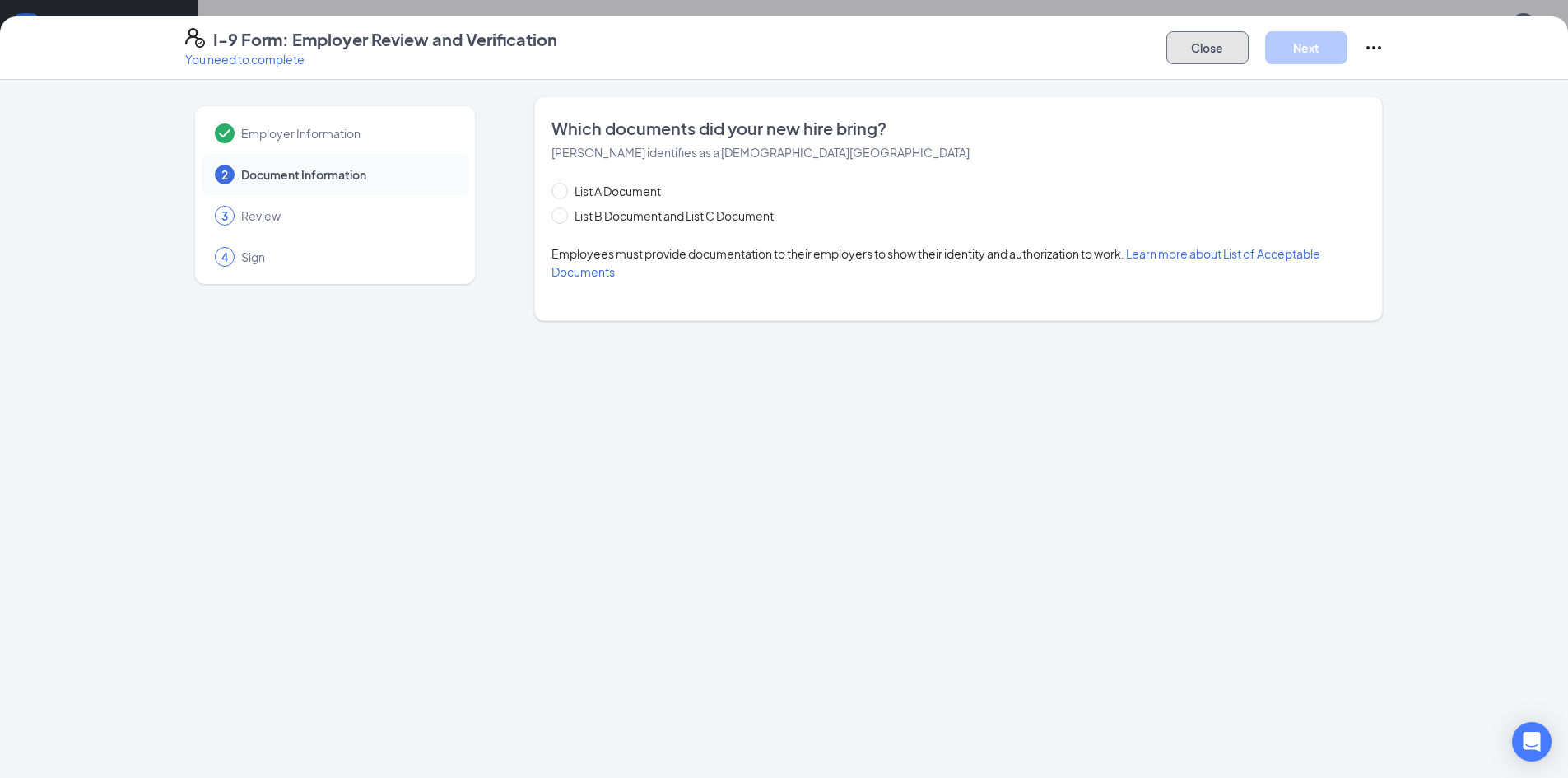
click at [1211, 46] on button "Close" at bounding box center [1207, 47] width 82 height 33
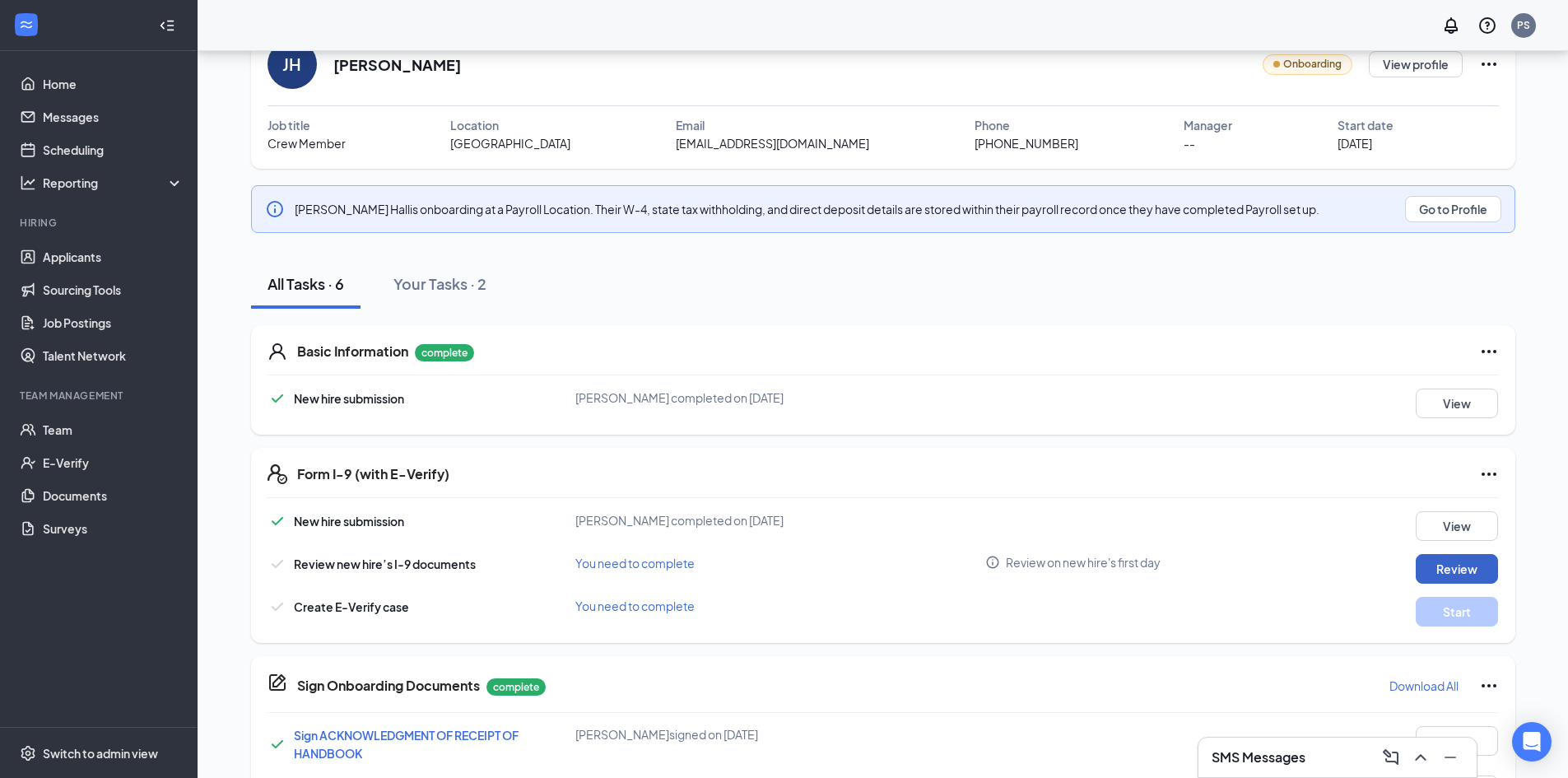
scroll to position [146, 0]
